Goal: Task Accomplishment & Management: Manage account settings

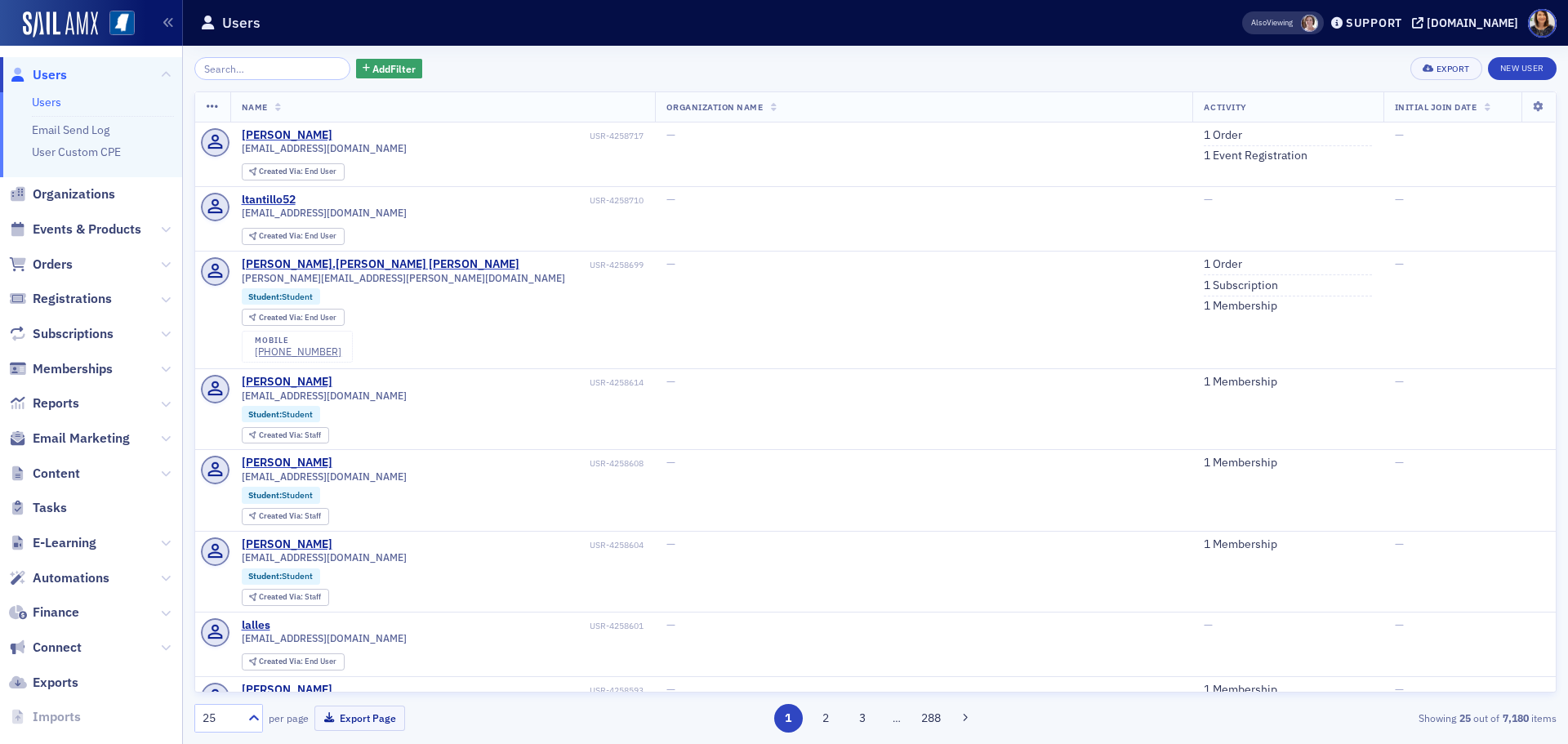
click at [56, 71] on span "Users" at bounding box center [49, 75] width 35 height 18
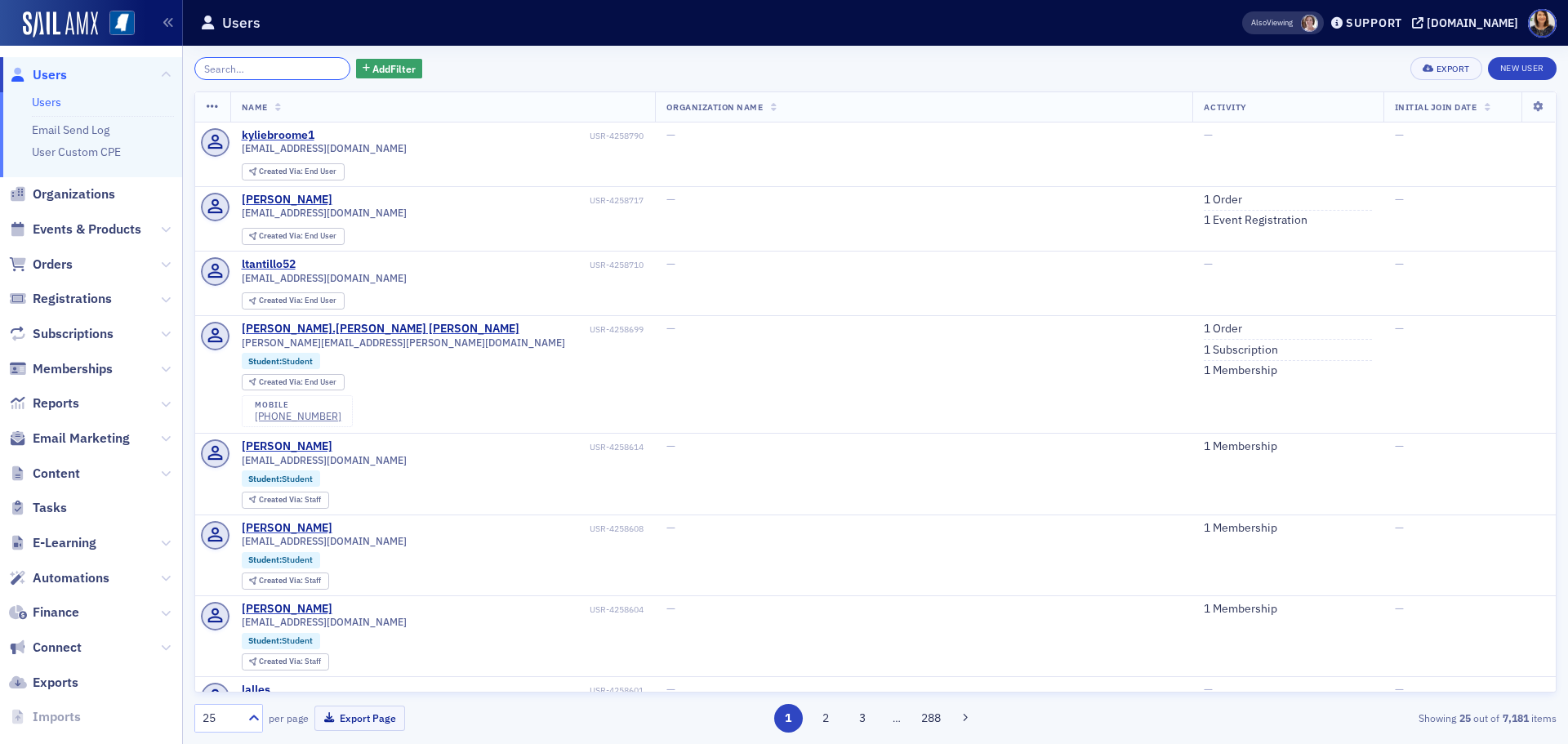
click at [251, 63] on input "search" at bounding box center [273, 68] width 156 height 23
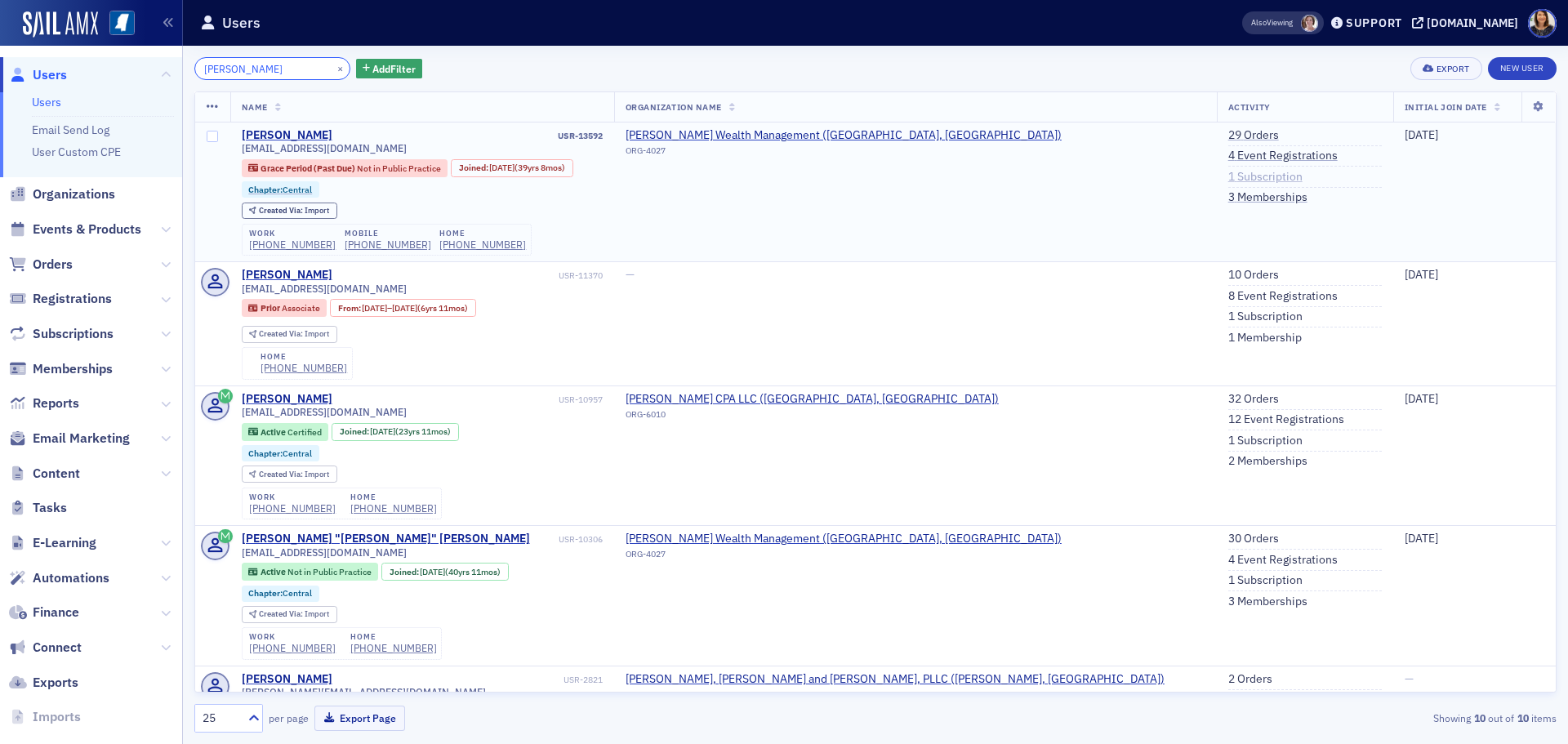
type input "[PERSON_NAME]"
click at [1228, 176] on link "1 Subscription" at bounding box center [1265, 177] width 74 height 15
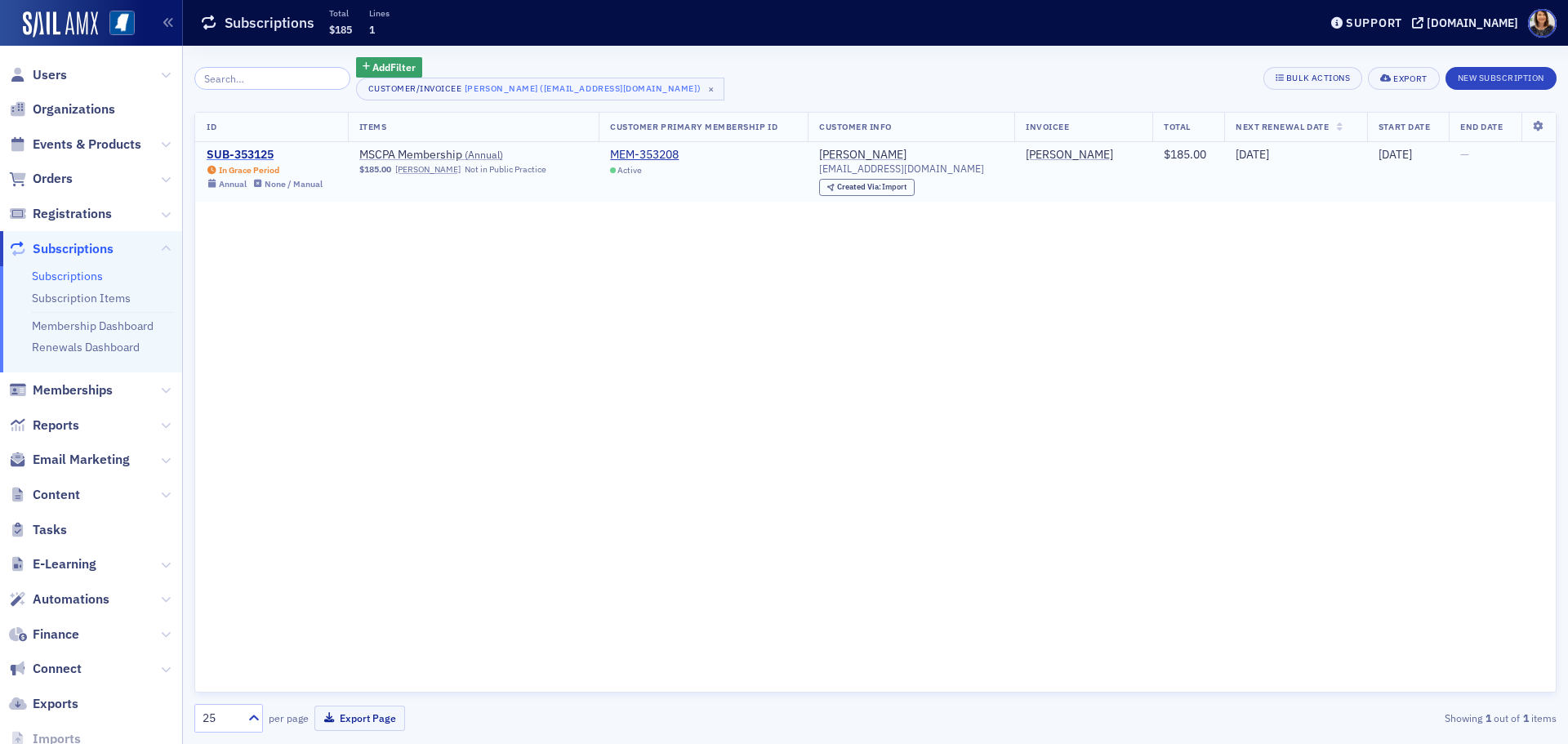
click at [247, 148] on div "SUB-353125" at bounding box center [264, 155] width 116 height 15
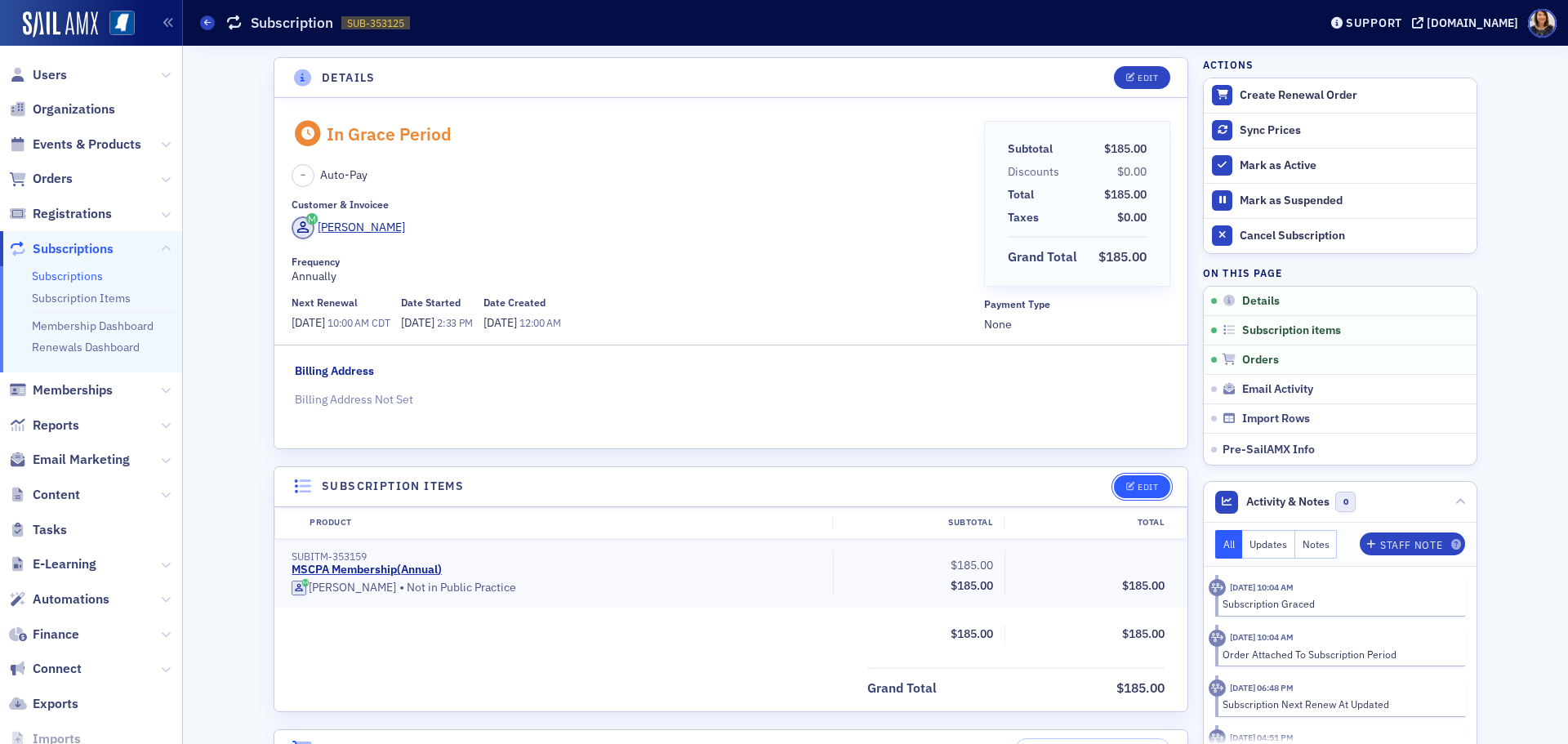
click at [1125, 478] on button "Edit" at bounding box center [1141, 486] width 56 height 23
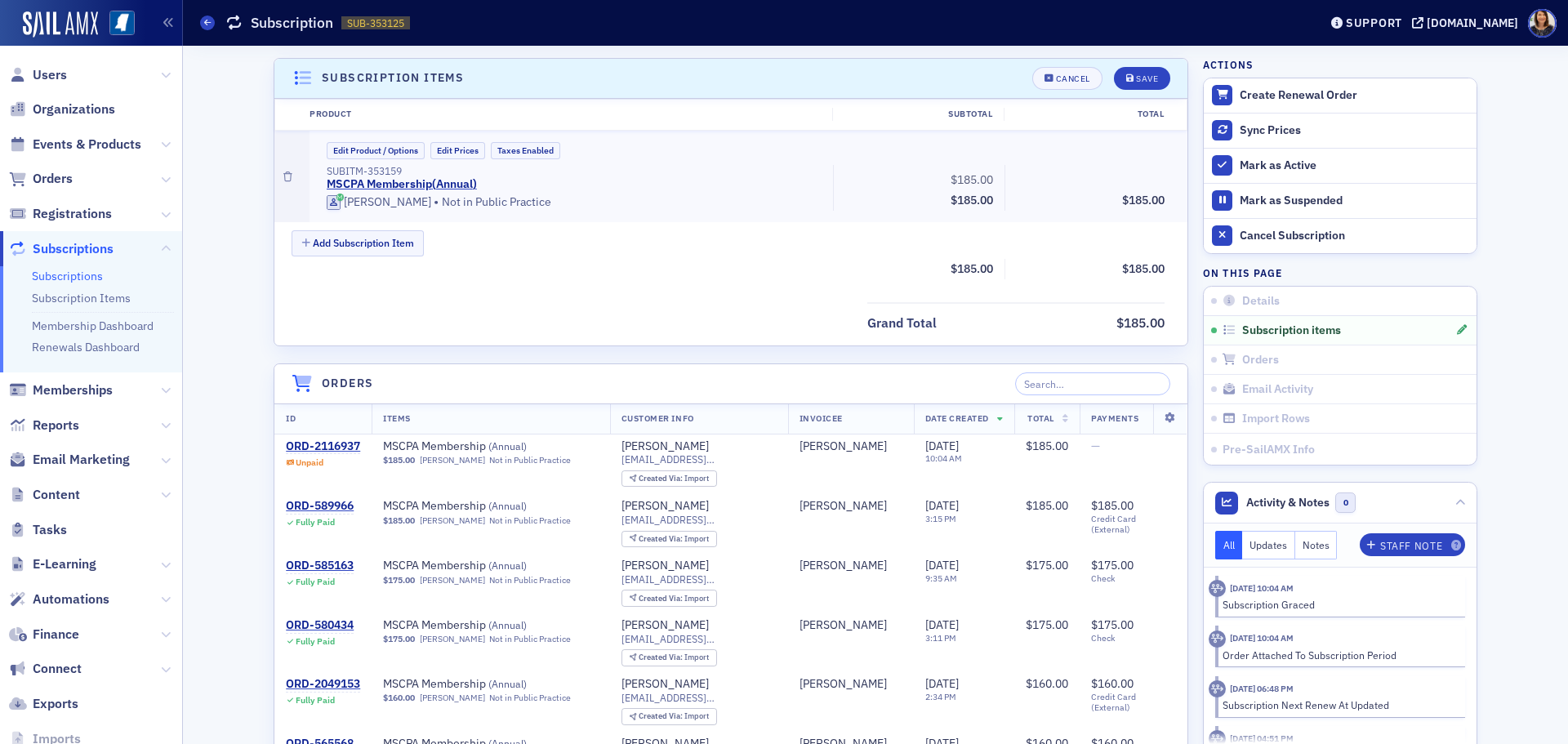
scroll to position [413, 0]
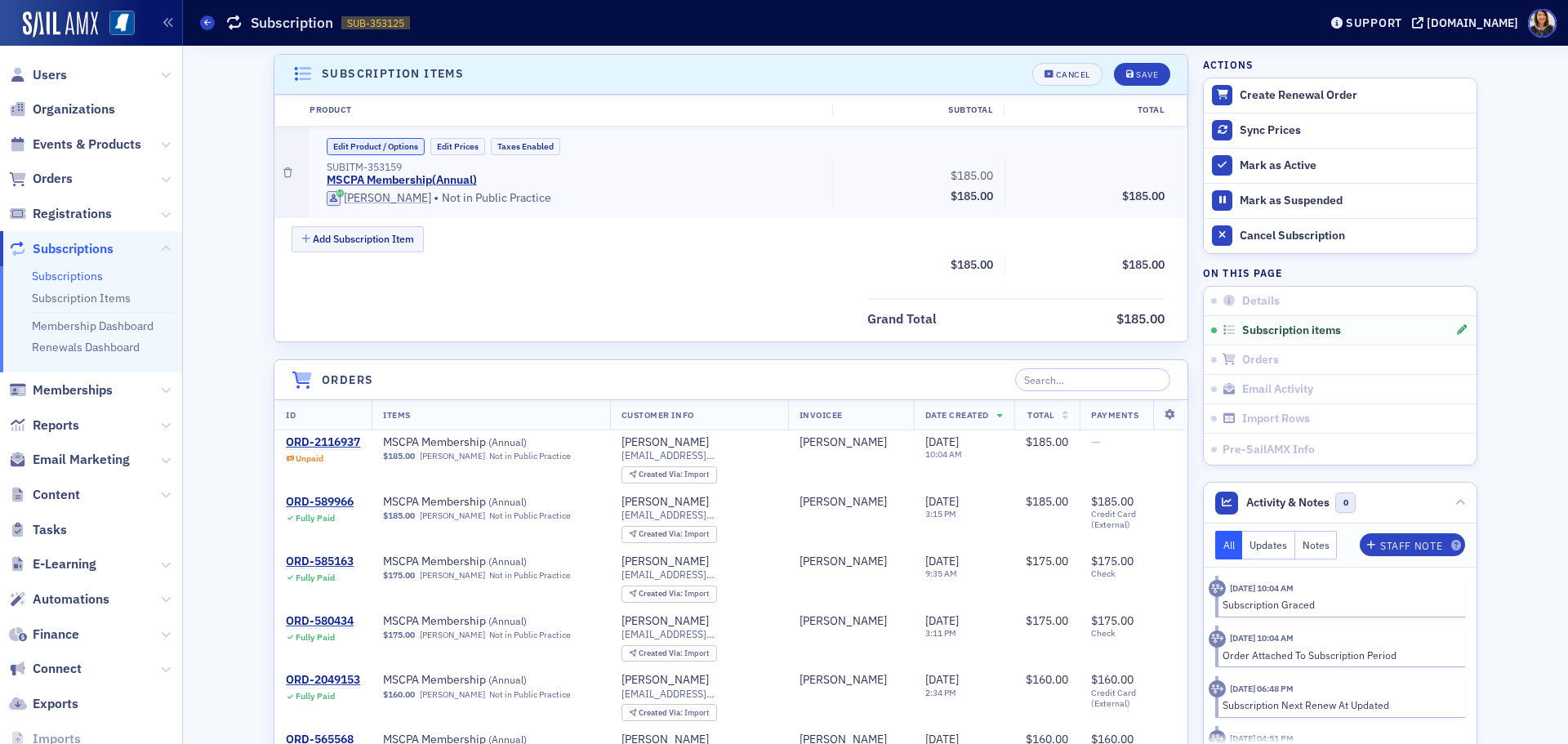
click at [386, 149] on button "Edit Product / Options" at bounding box center [375, 146] width 98 height 17
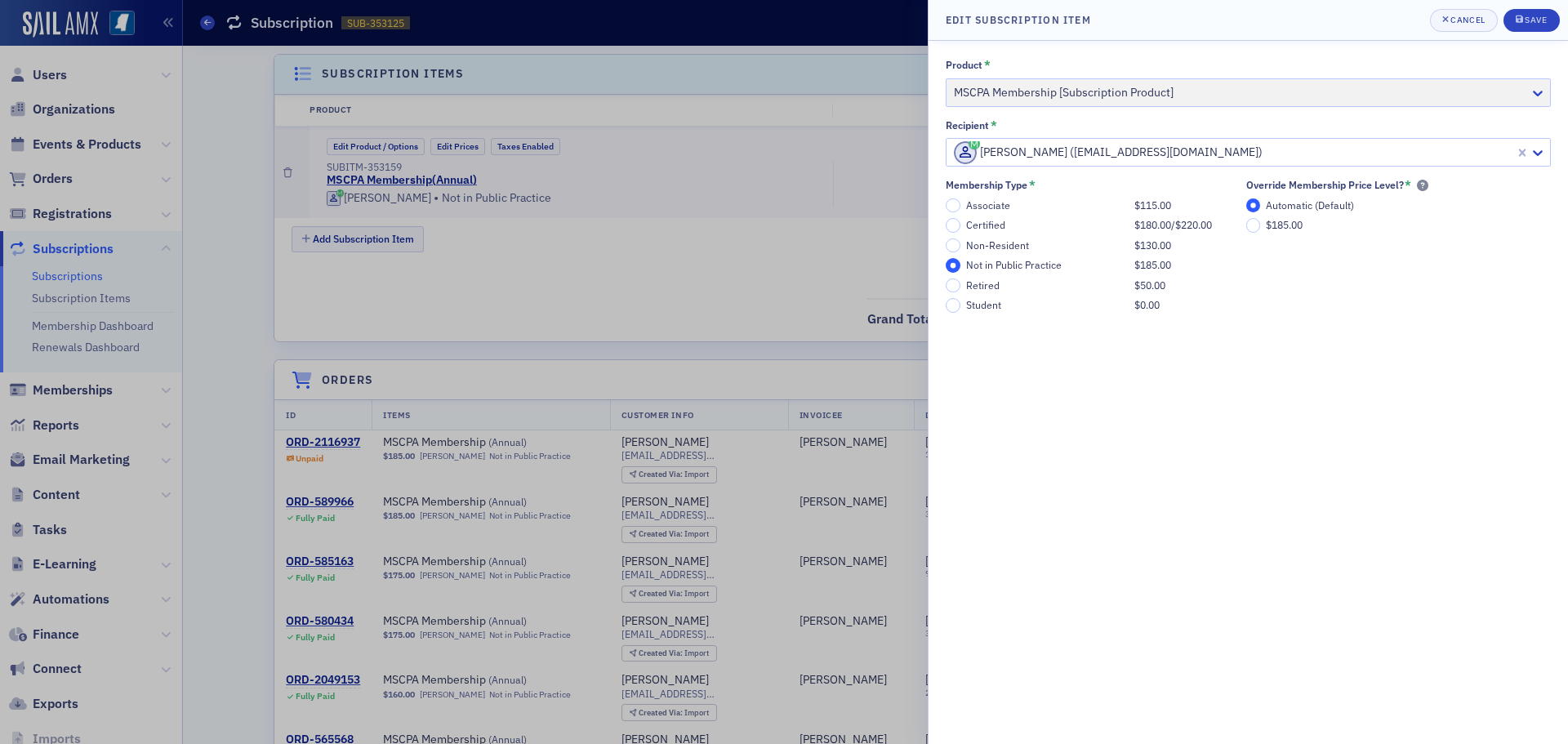
click at [971, 282] on div "Retired" at bounding box center [1046, 286] width 160 height 12
click at [960, 282] on input "Retired $50.00" at bounding box center [953, 286] width 15 height 15
click at [1522, 19] on button "Save" at bounding box center [1530, 20] width 56 height 23
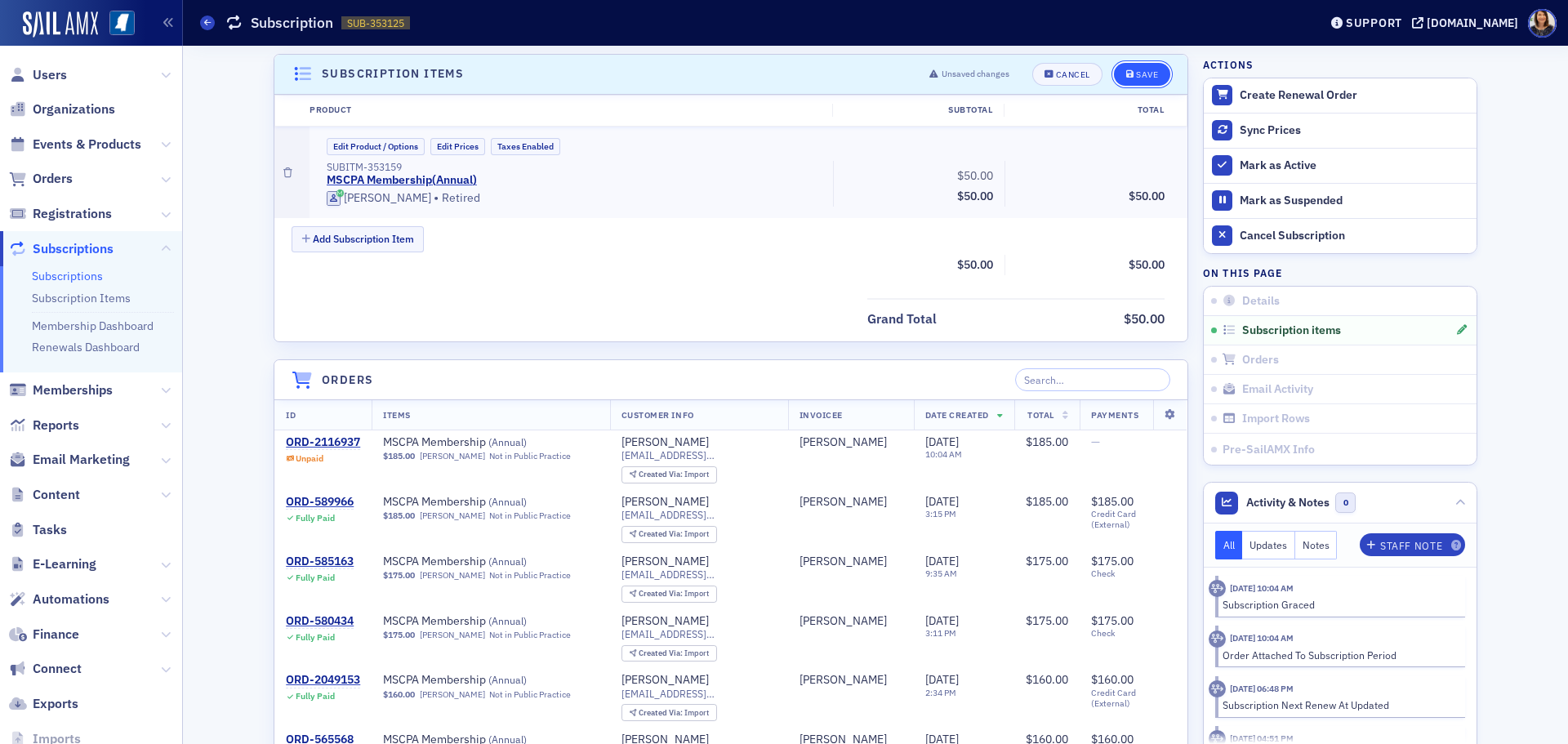
click at [1140, 71] on div "Save" at bounding box center [1146, 74] width 22 height 9
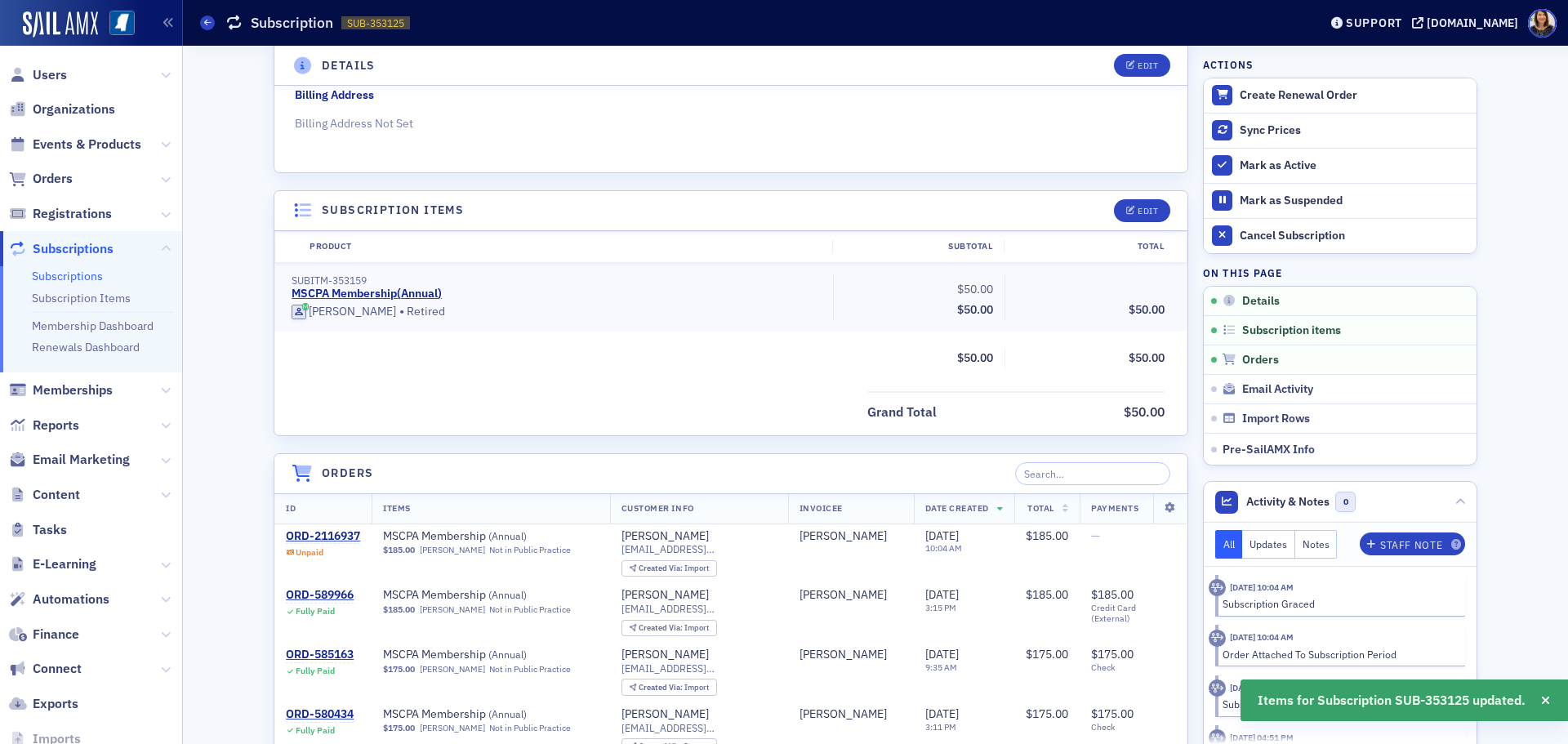
scroll to position [0, 0]
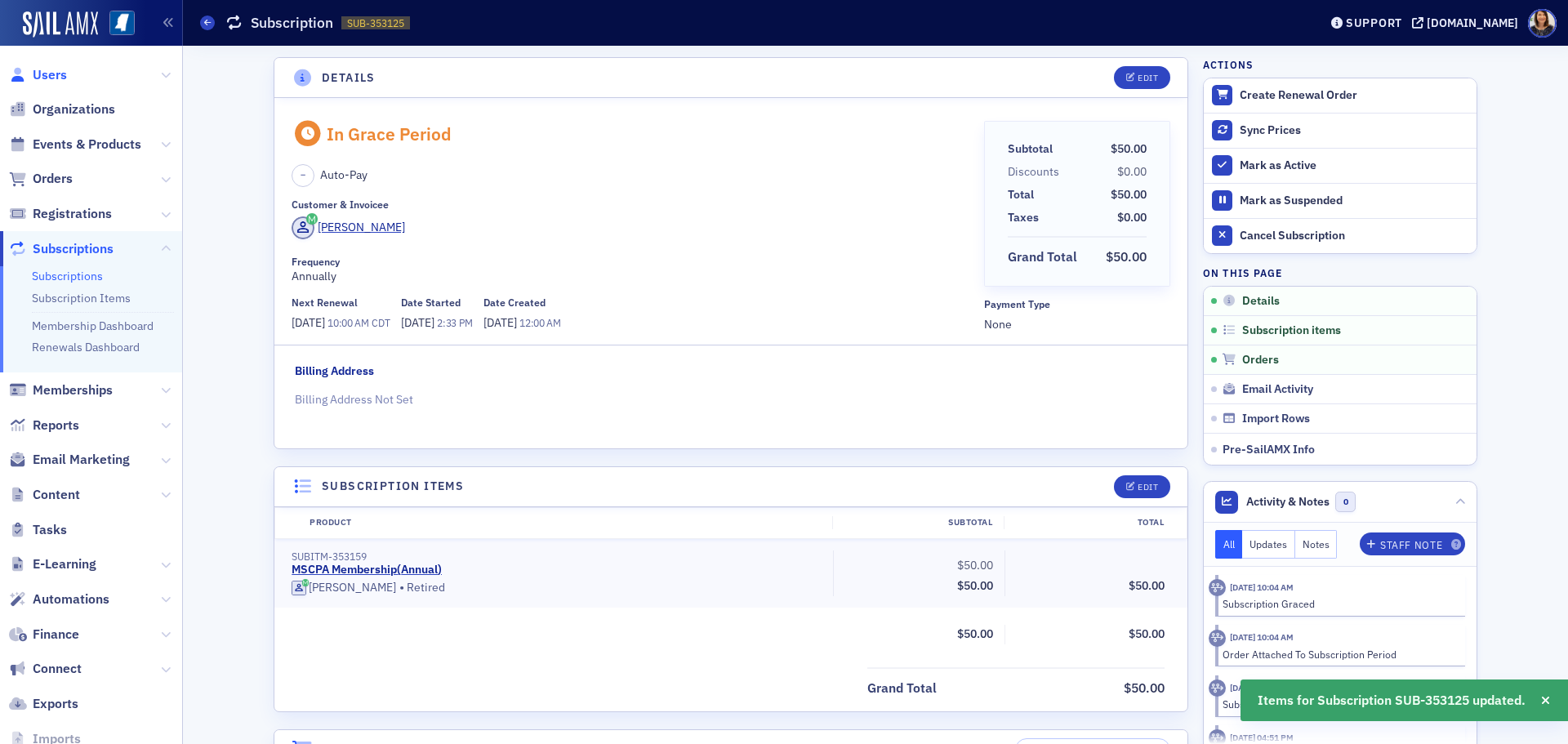
click at [47, 76] on span "Users" at bounding box center [49, 75] width 35 height 18
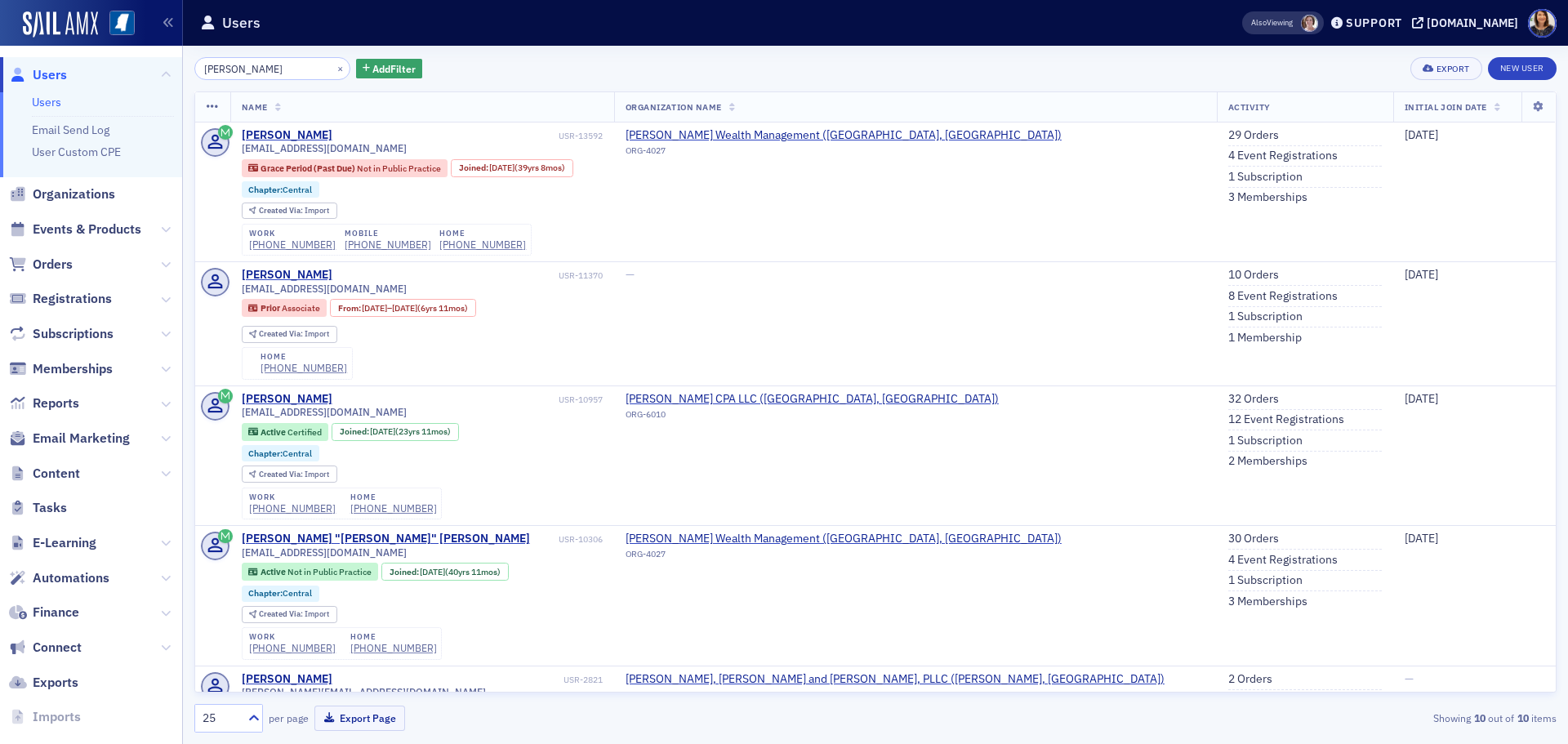
click at [31, 70] on link "Users" at bounding box center [38, 75] width 58 height 18
click at [1228, 177] on link "1 Subscription" at bounding box center [1265, 177] width 74 height 15
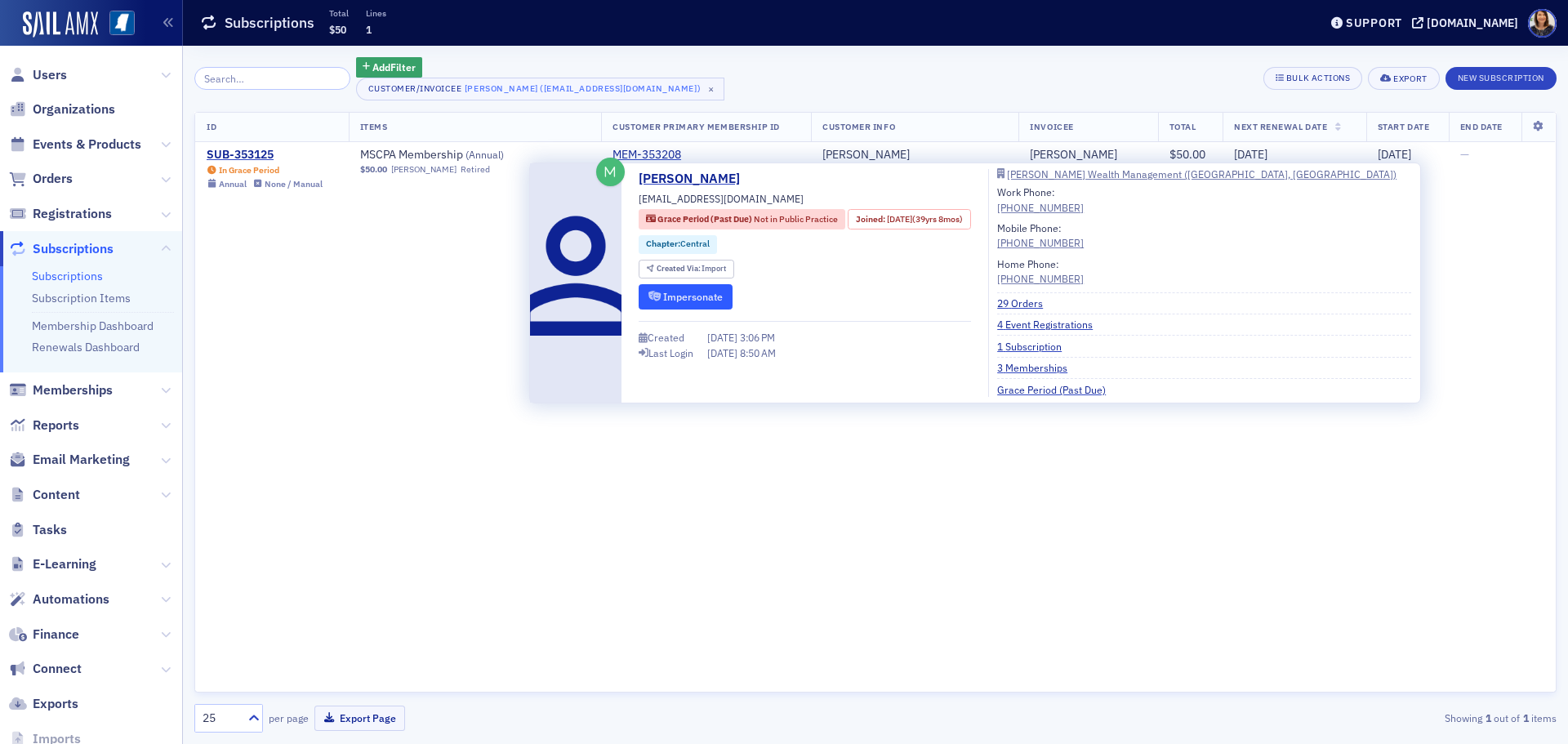
click at [681, 303] on button "Impersonate" at bounding box center [685, 297] width 94 height 26
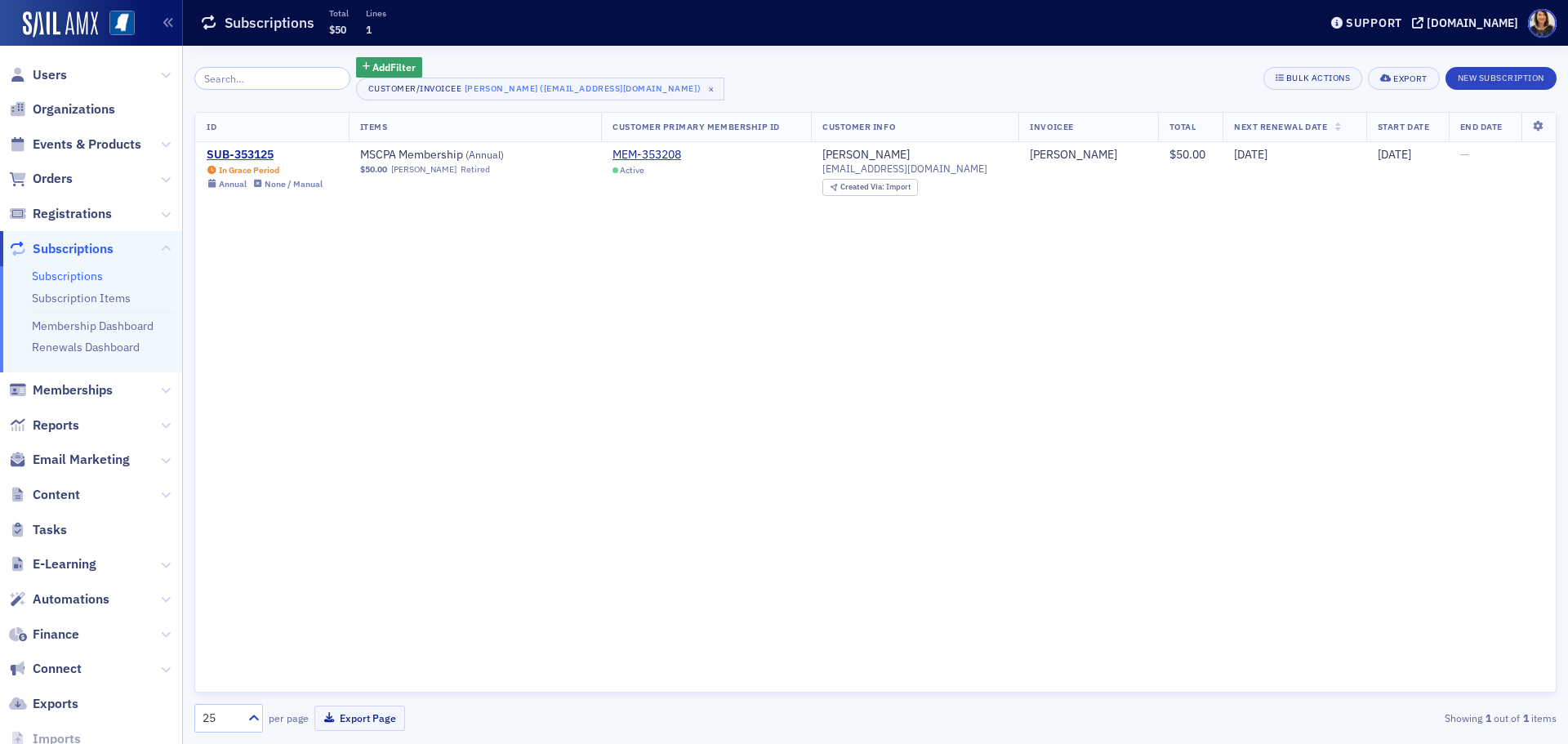
click at [303, 256] on div "ID Items Customer Primary Membership ID Customer Info Invoicee Total Next Renew…" at bounding box center [875, 402] width 1362 height 582
click at [46, 81] on span "Users" at bounding box center [49, 75] width 35 height 18
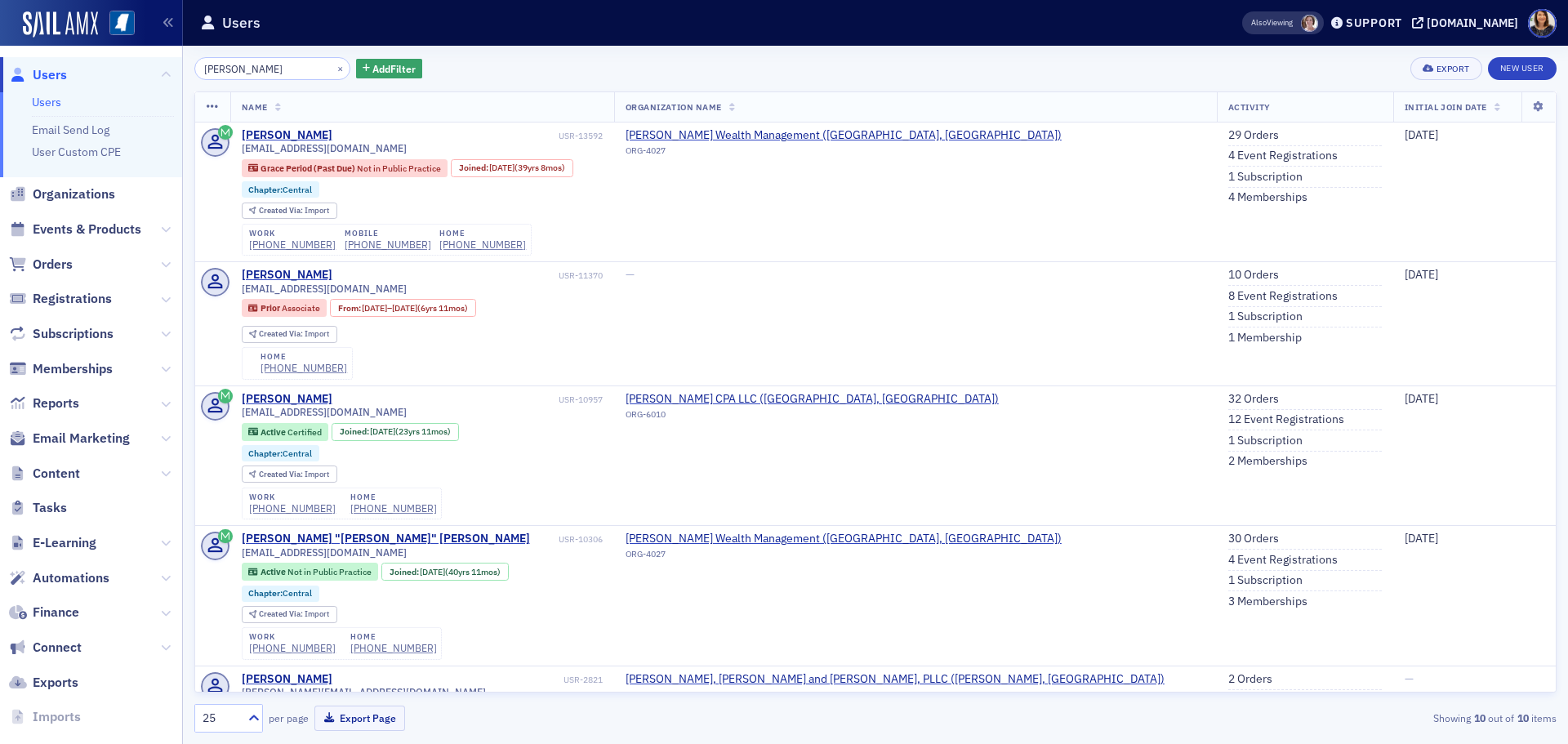
click at [333, 70] on div "×" at bounding box center [341, 68] width 17 height 21
click at [333, 70] on button "×" at bounding box center [340, 67] width 15 height 15
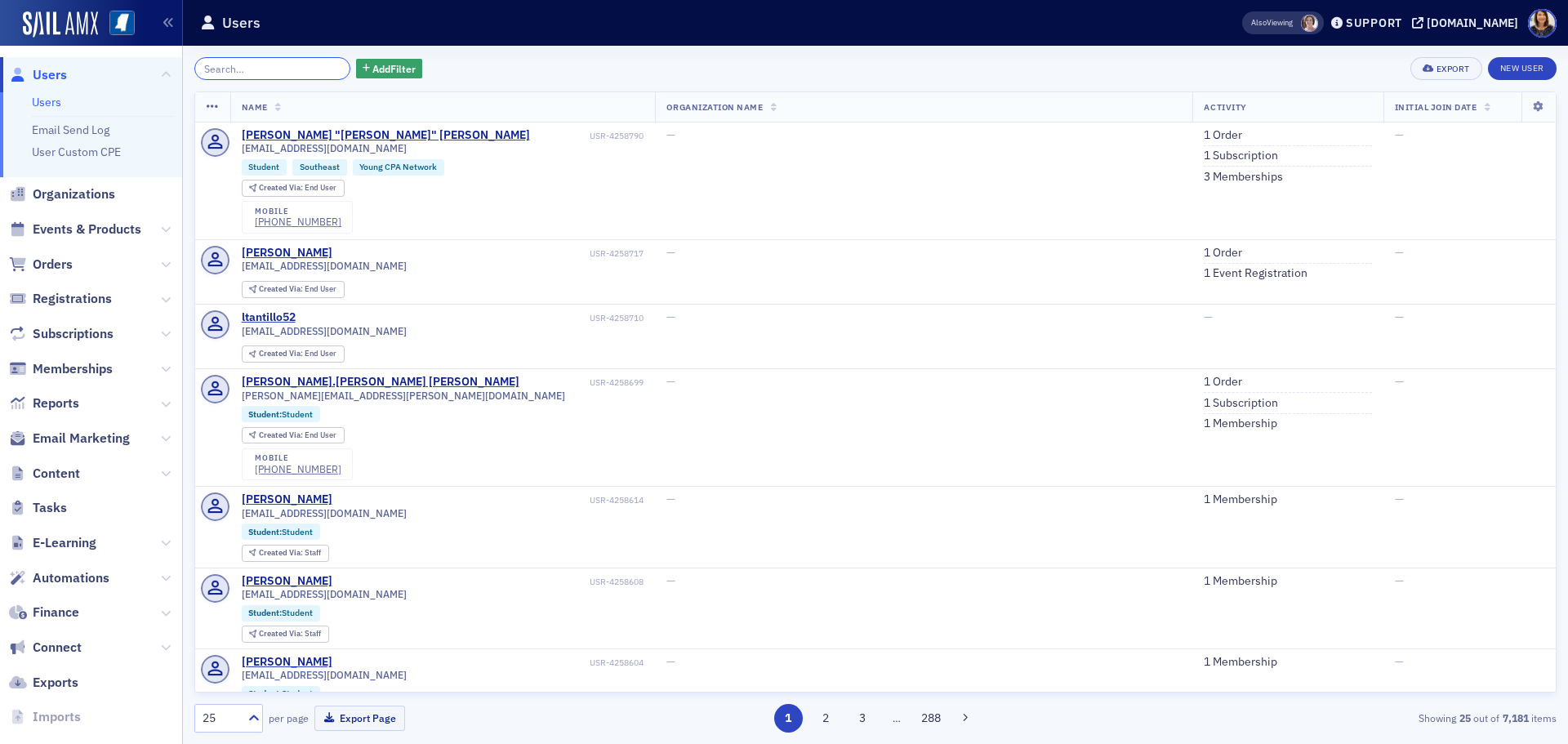
click at [306, 76] on input "search" at bounding box center [273, 68] width 156 height 23
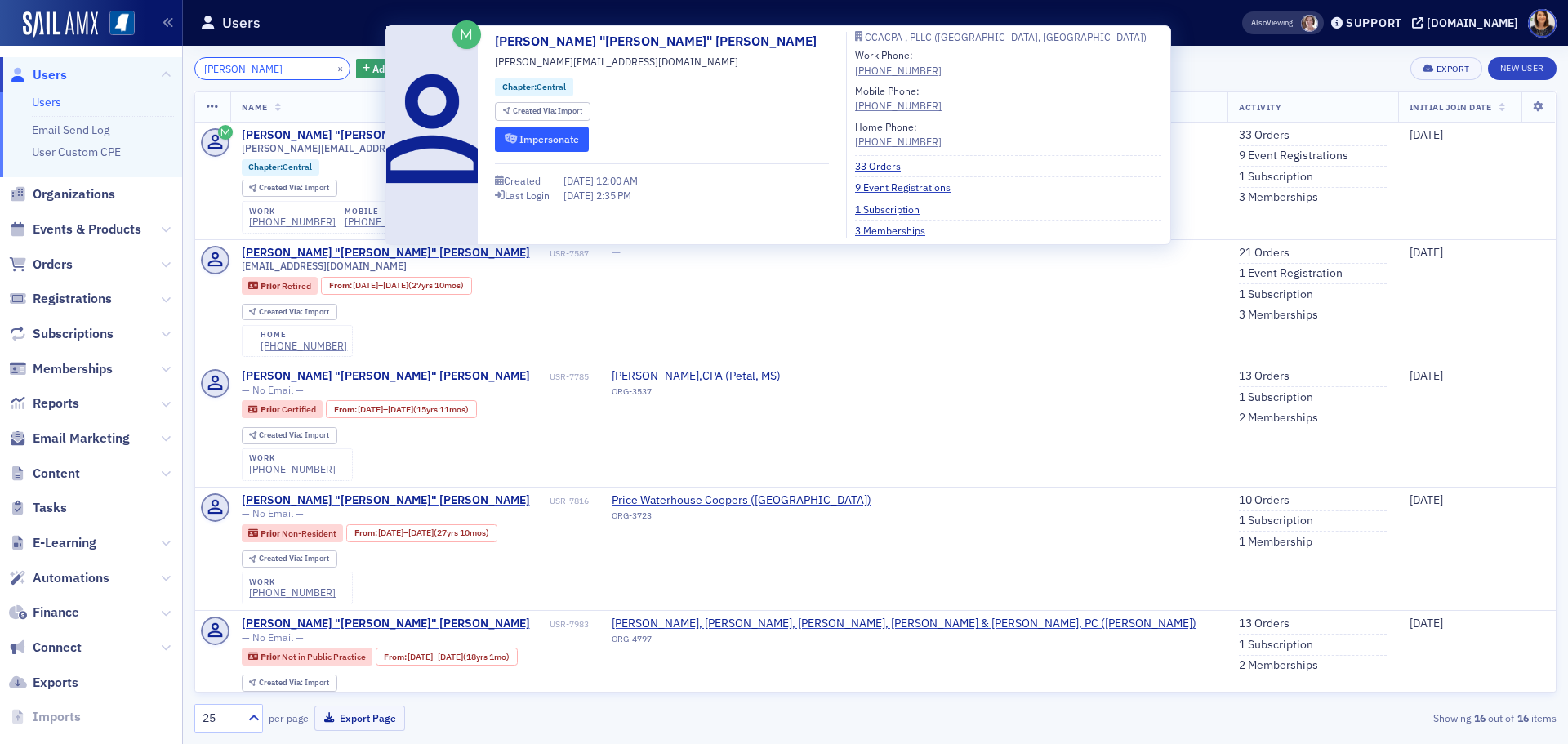
type input "[PERSON_NAME]"
click at [511, 133] on button "Impersonate" at bounding box center [541, 139] width 94 height 26
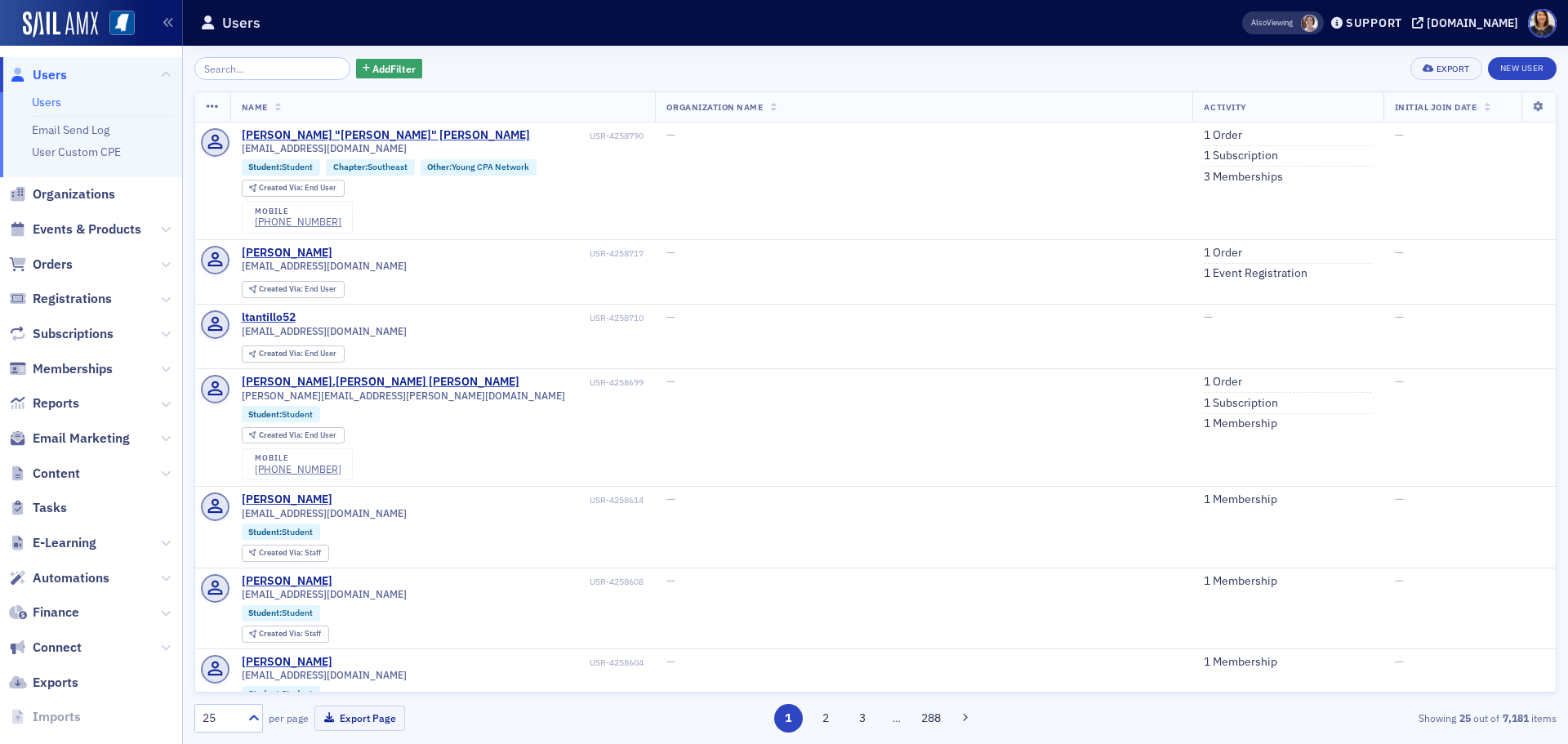
click at [285, 75] on input "search" at bounding box center [273, 68] width 156 height 23
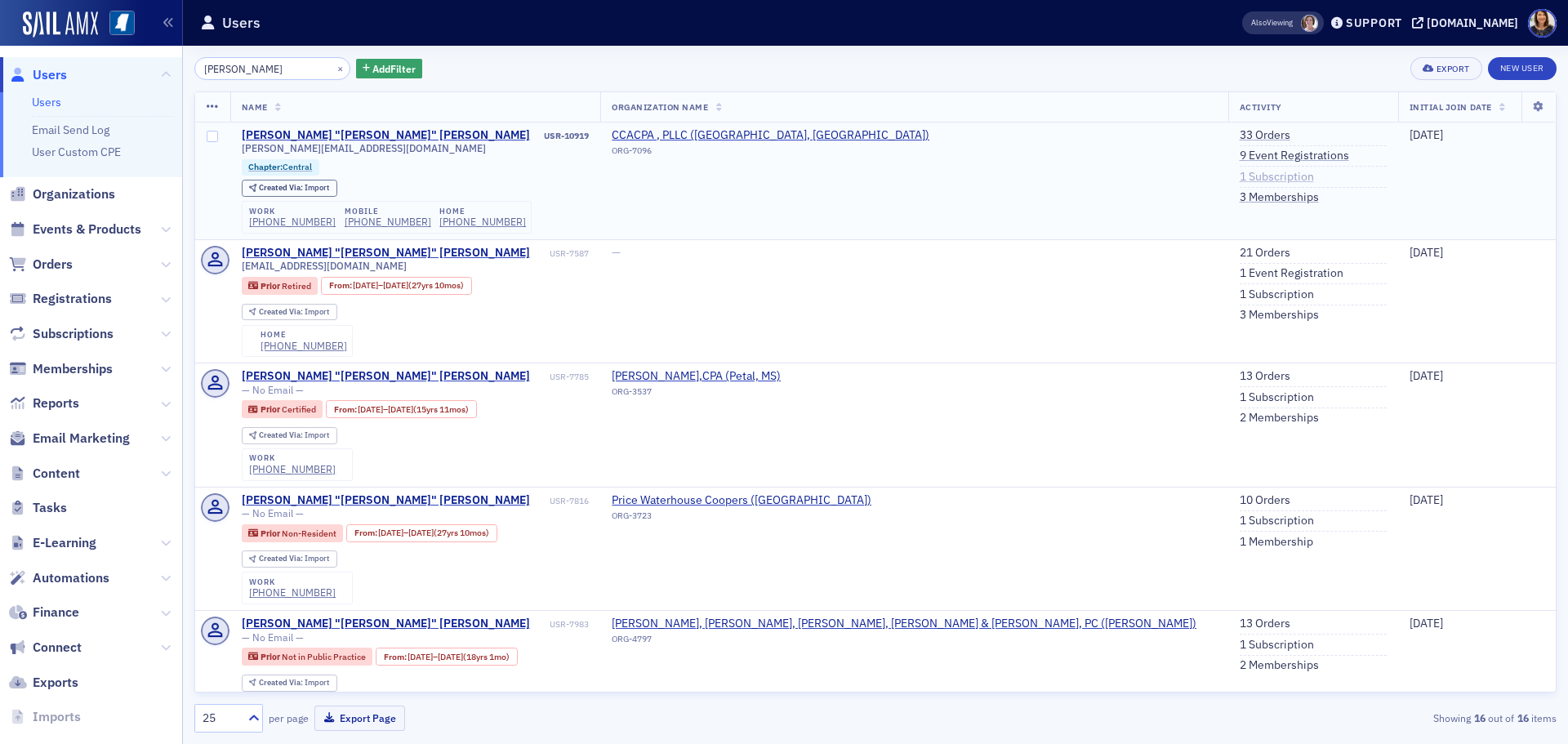
type input "[PERSON_NAME]"
click at [1239, 179] on link "1 Subscription" at bounding box center [1276, 177] width 74 height 15
click at [1239, 133] on link "33 Orders" at bounding box center [1264, 135] width 50 height 15
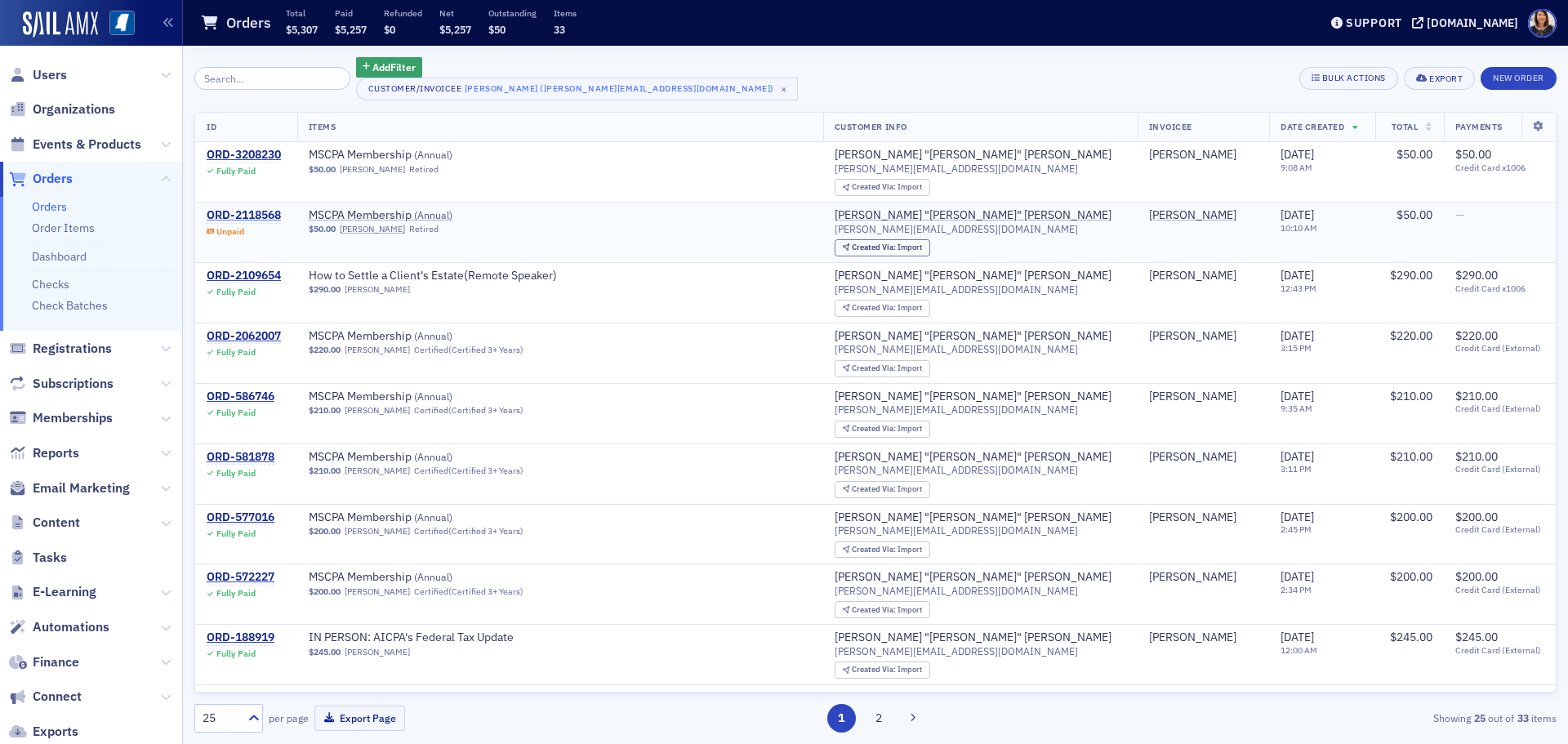
click at [253, 209] on div "ORD-2118568" at bounding box center [243, 215] width 74 height 15
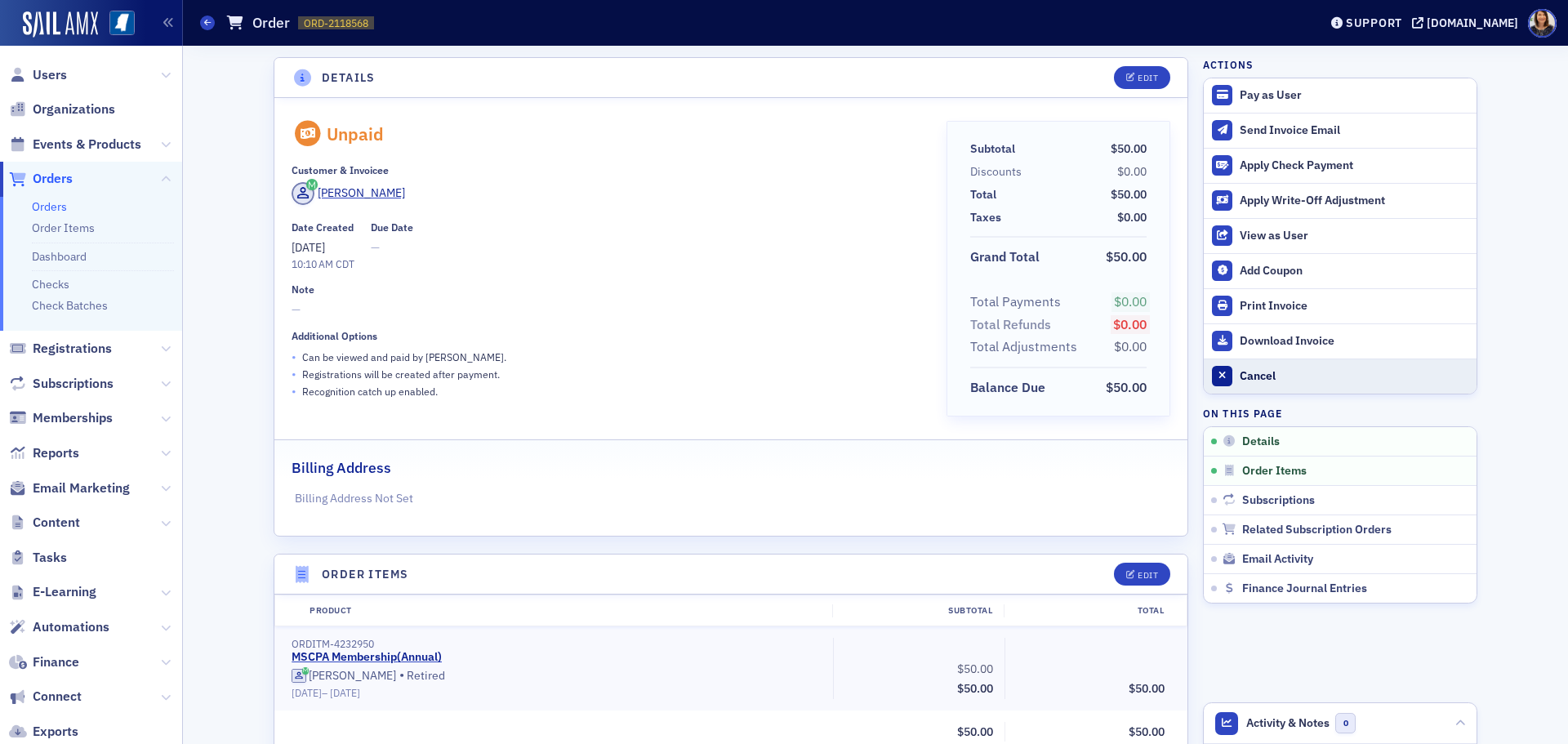
click at [1255, 372] on div "Cancel" at bounding box center [1354, 376] width 229 height 15
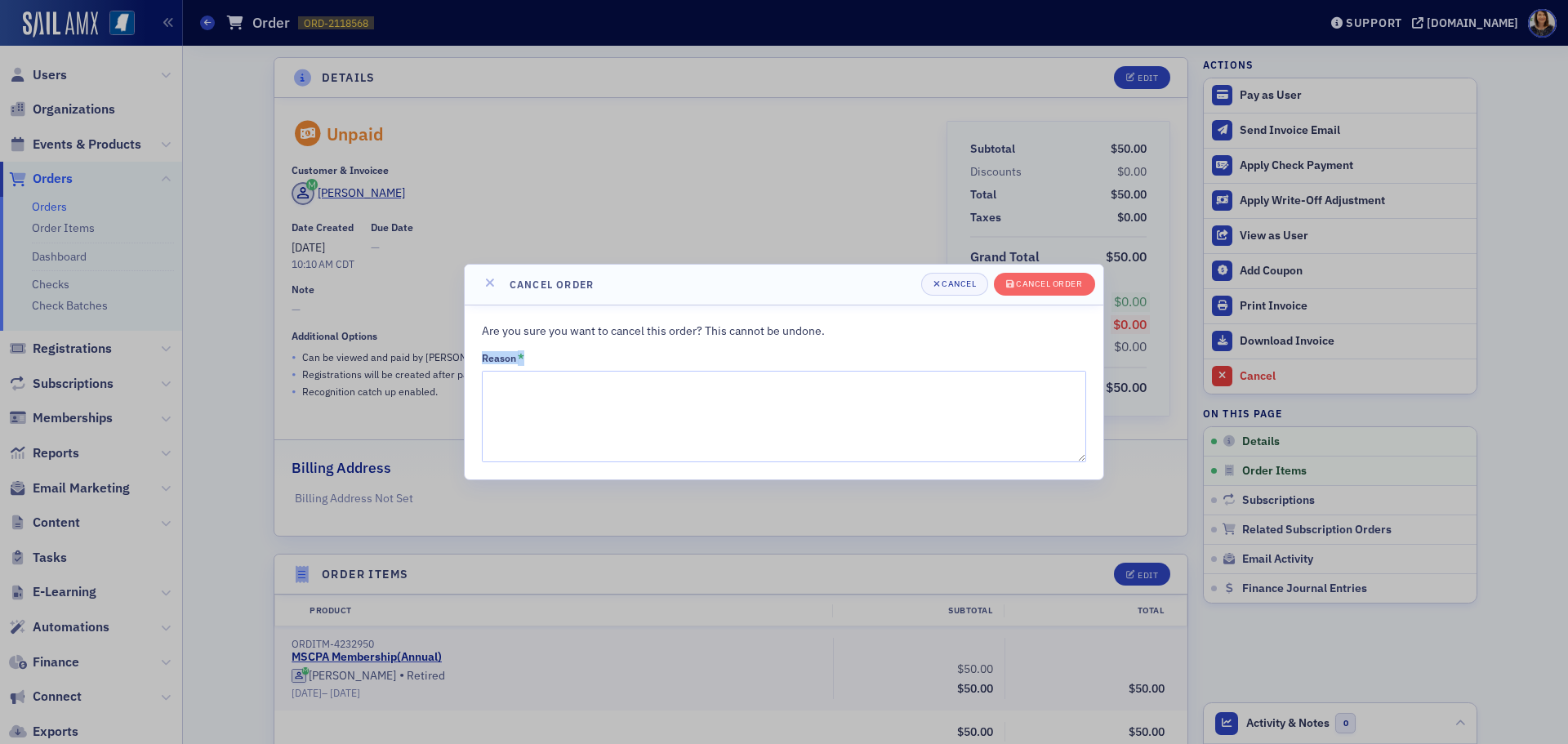
click at [796, 372] on div "Reason *" at bounding box center [784, 407] width 604 height 112
click at [790, 383] on textarea "Reason *" at bounding box center [784, 416] width 604 height 92
click at [571, 394] on textarea "Reason *" at bounding box center [784, 416] width 604 height 92
type textarea "duplicate"
click at [1058, 281] on div "Cancel order" at bounding box center [1049, 284] width 66 height 9
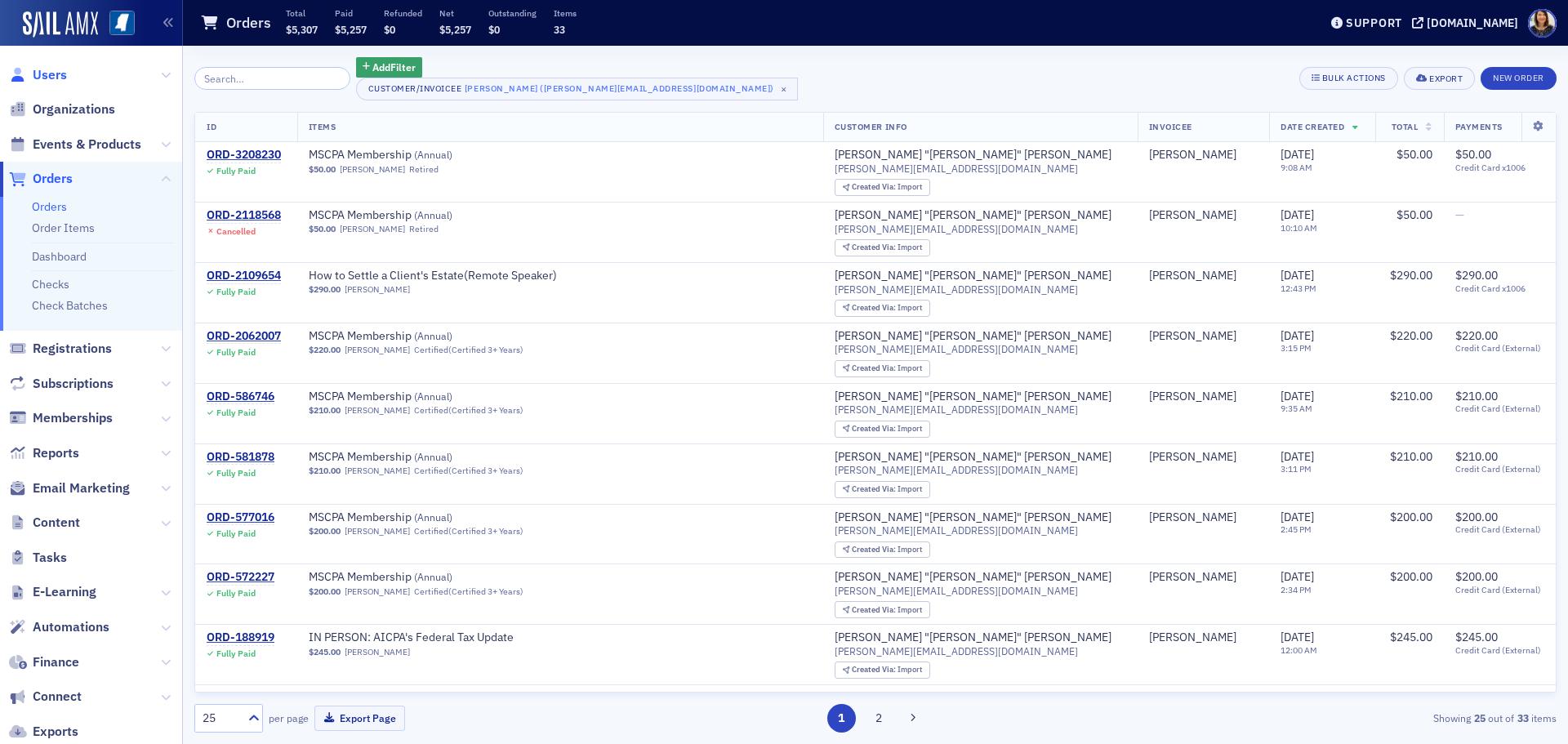
click at [57, 70] on span "Users" at bounding box center [49, 75] width 35 height 18
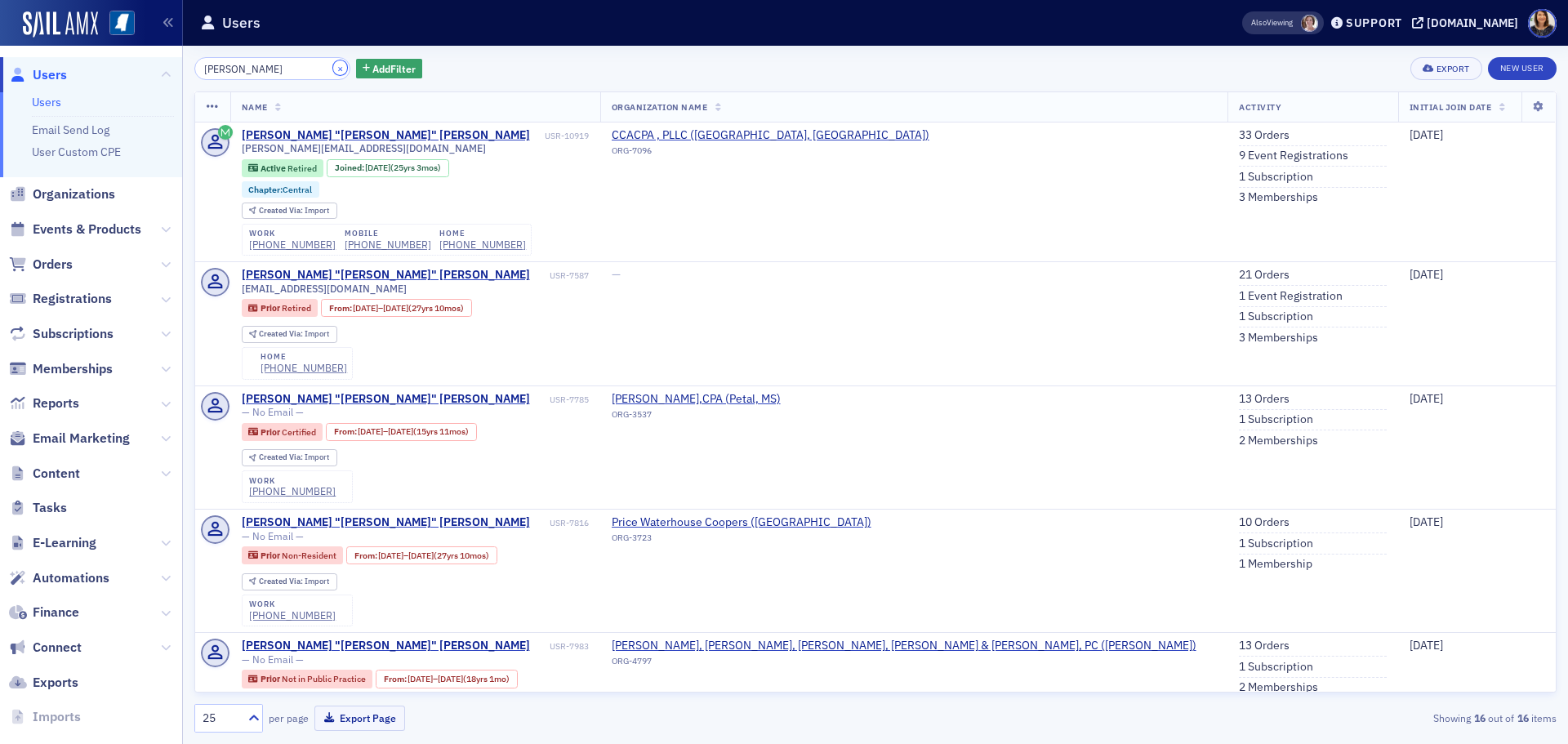
click at [333, 69] on button "×" at bounding box center [340, 67] width 15 height 15
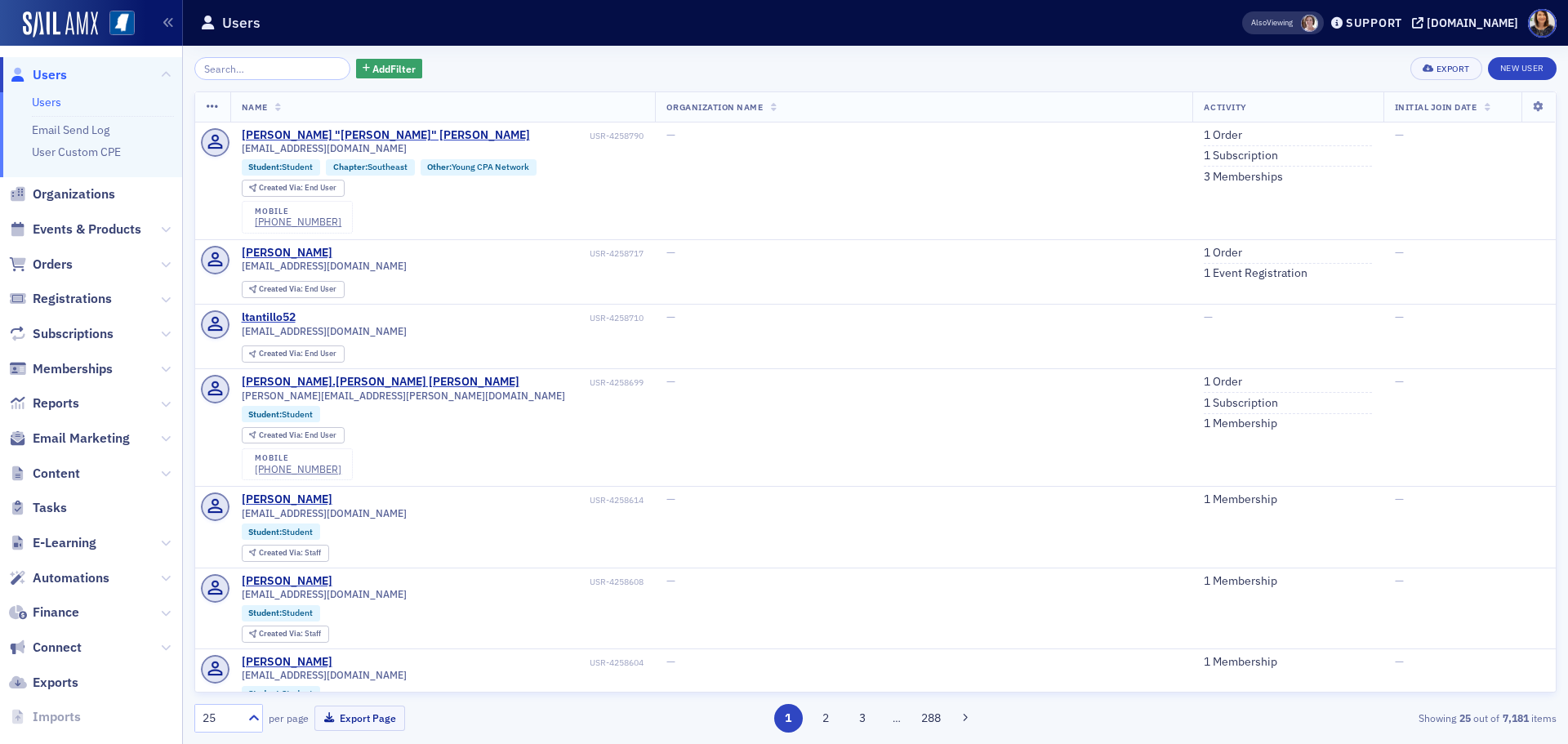
click at [42, 72] on span "Users" at bounding box center [49, 75] width 35 height 18
click at [238, 58] on input "search" at bounding box center [273, 68] width 156 height 23
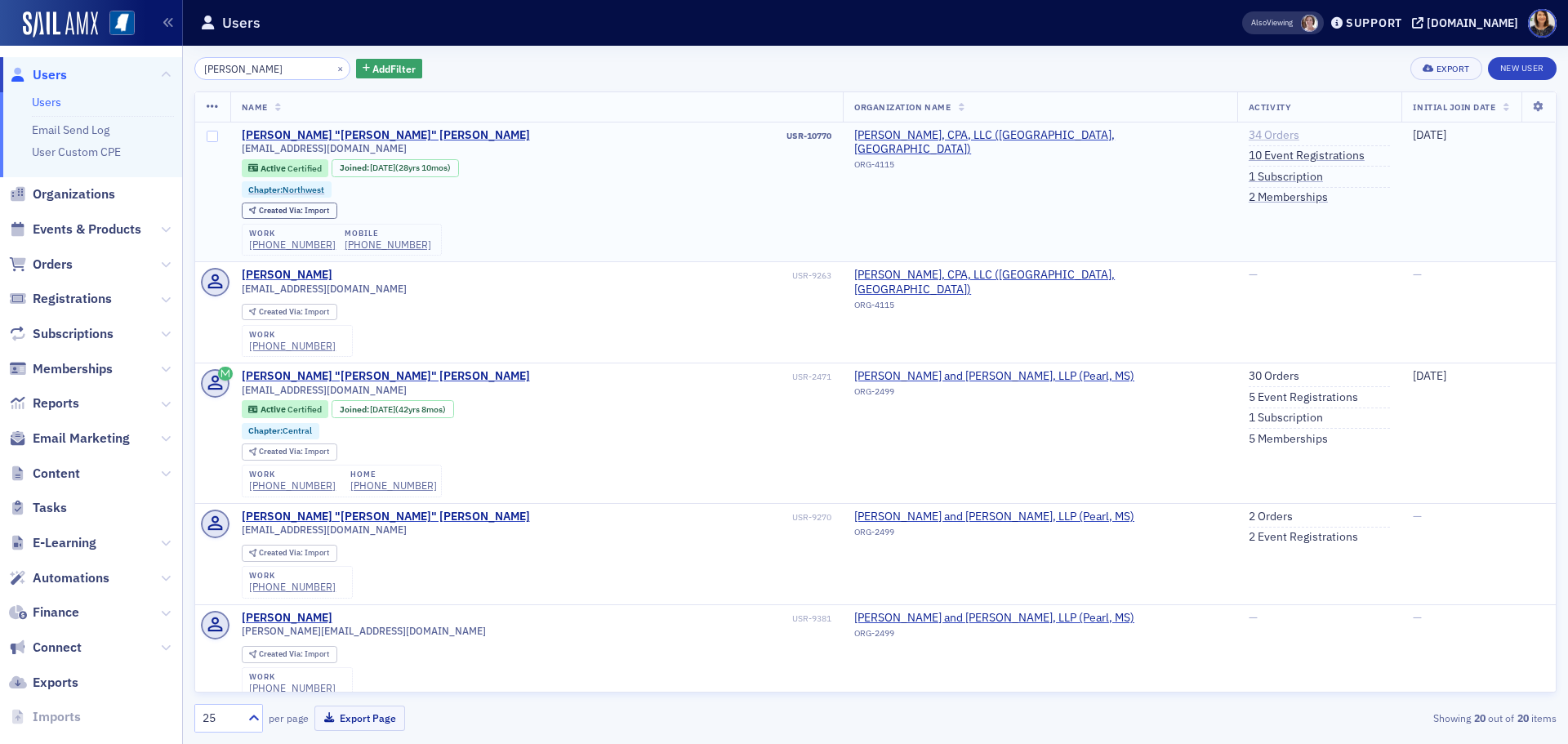
type input "ronnie windham"
click at [1267, 134] on link "34 Orders" at bounding box center [1273, 135] width 50 height 15
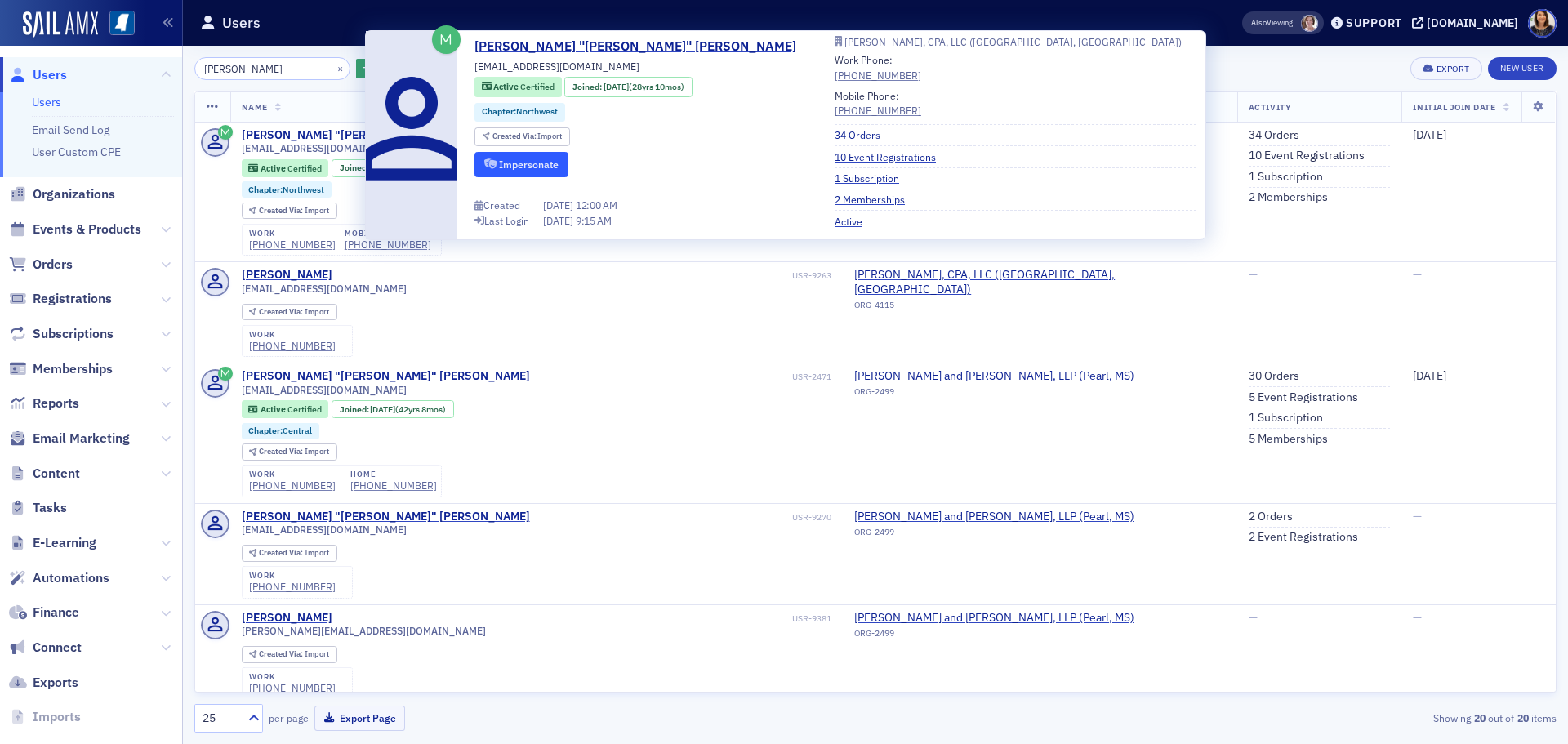
click at [517, 163] on button "Impersonate" at bounding box center [520, 165] width 94 height 26
click at [340, 133] on div "Ronnie "Ron" Windham" at bounding box center [386, 135] width 288 height 15
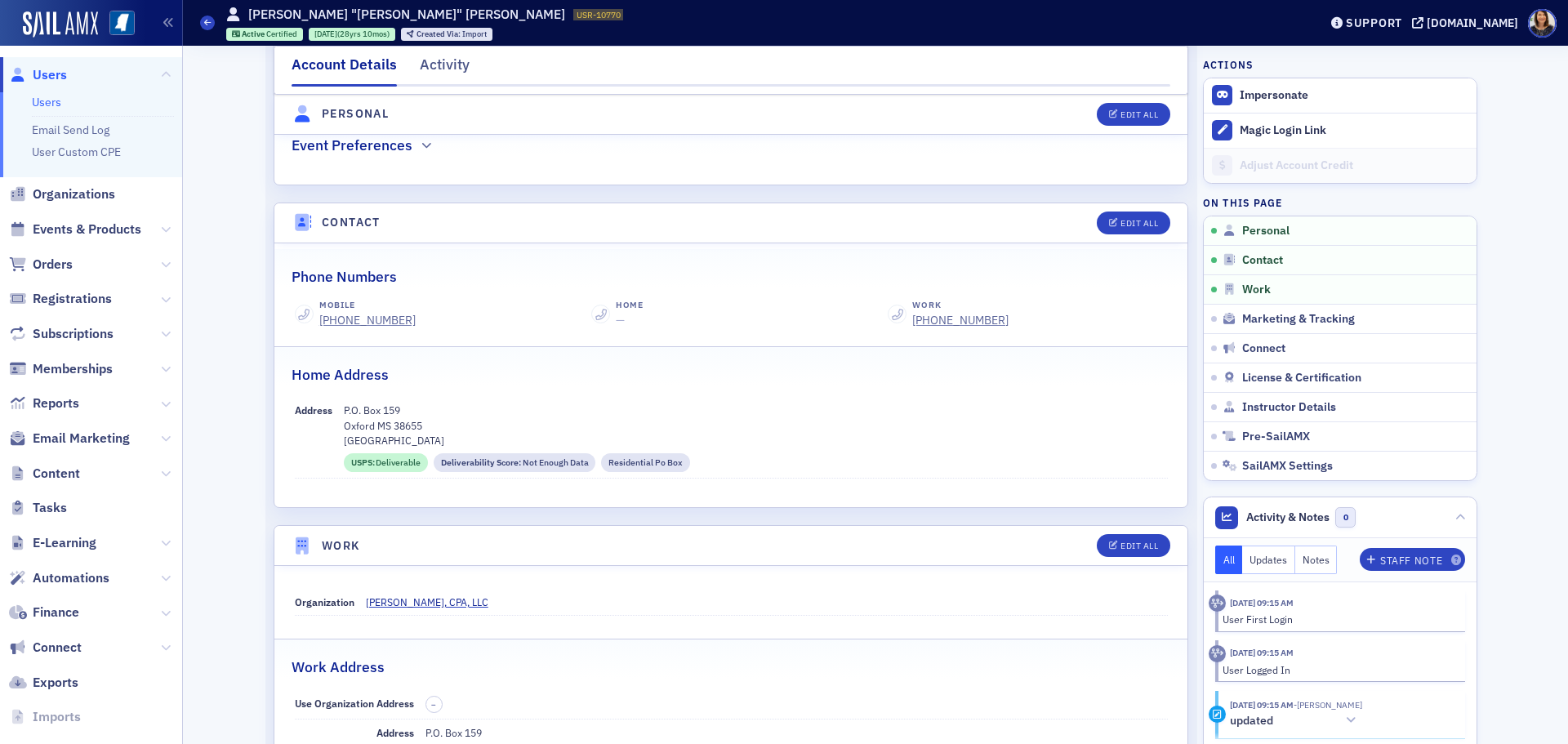
scroll to position [551, 0]
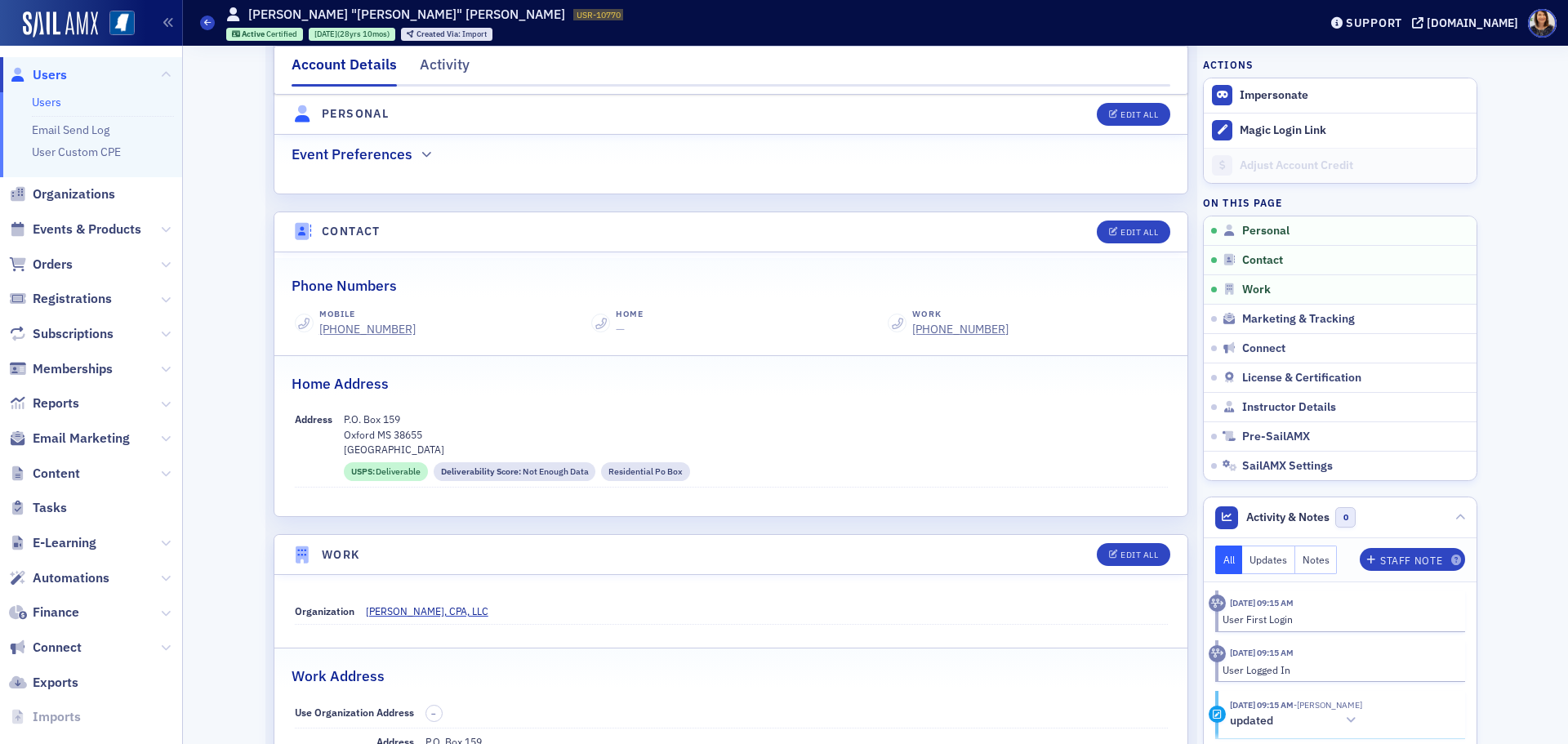
click at [42, 78] on span "Users" at bounding box center [49, 75] width 35 height 18
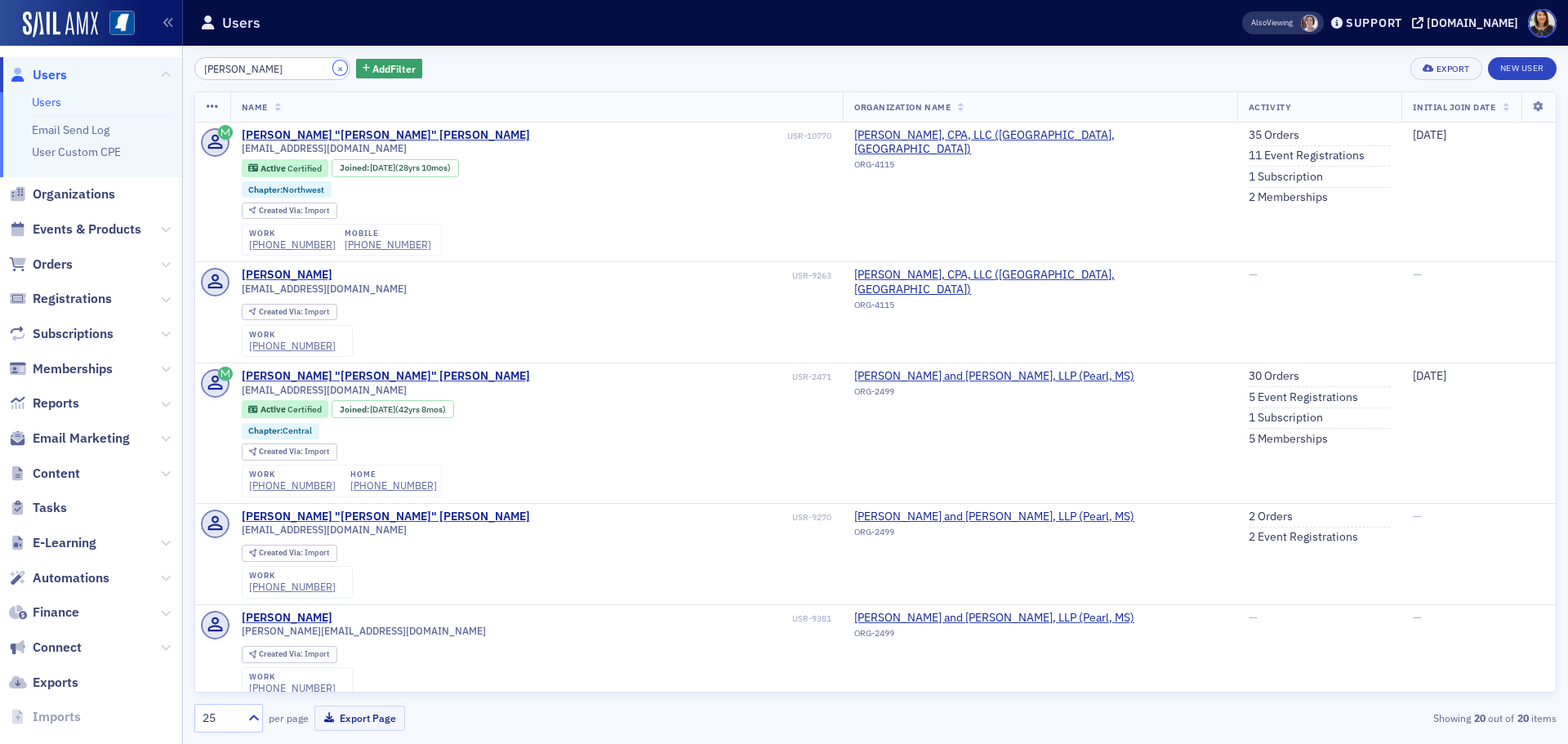
click at [333, 69] on button "×" at bounding box center [340, 67] width 15 height 15
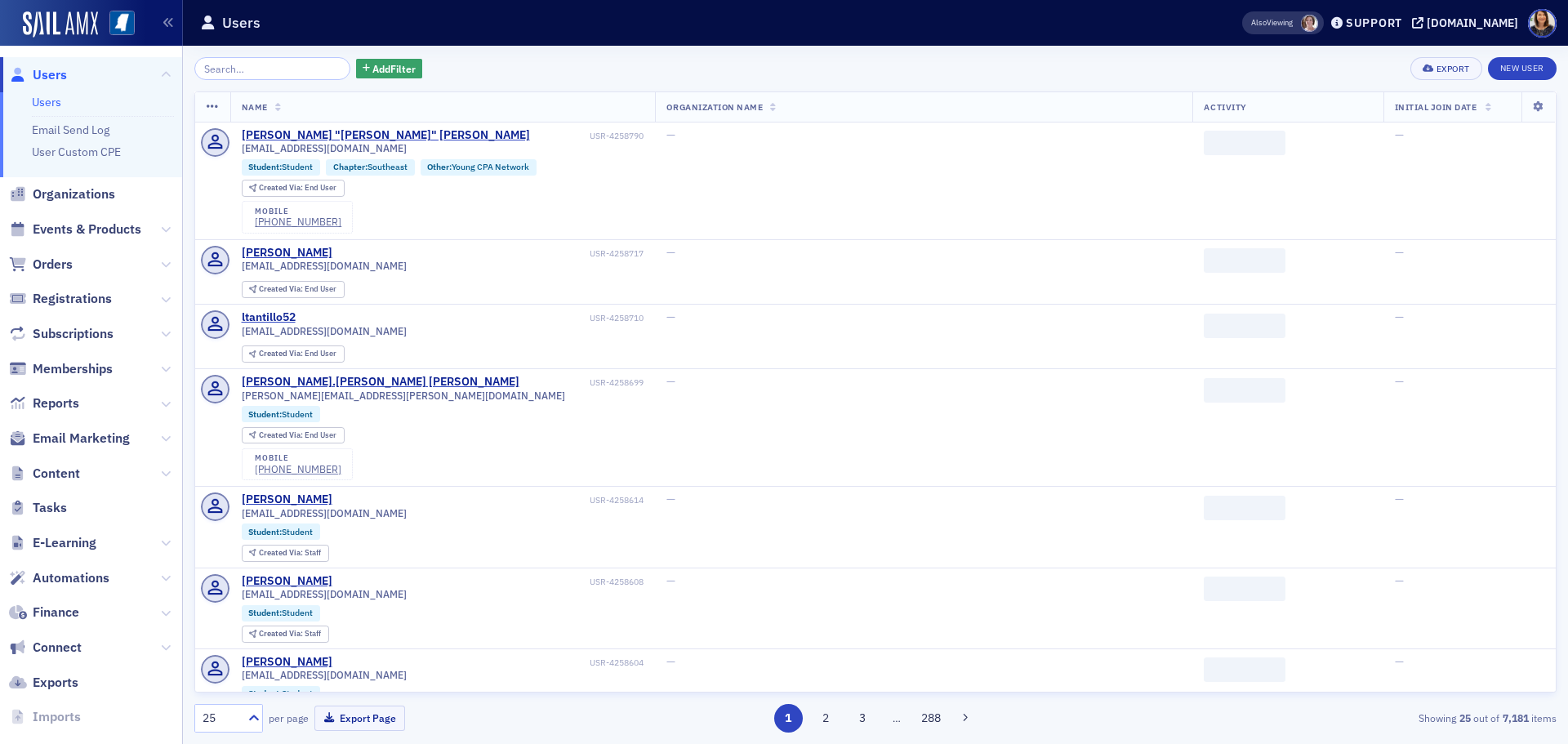
click at [536, 92] on div "Name Organization Name Activity Initial Join Date Lauren "Kylie" West USR-42587…" at bounding box center [875, 392] width 1362 height 602
click at [548, 78] on div "Add Filter Export New User" at bounding box center [875, 68] width 1362 height 23
